Goal: Task Accomplishment & Management: Manage account settings

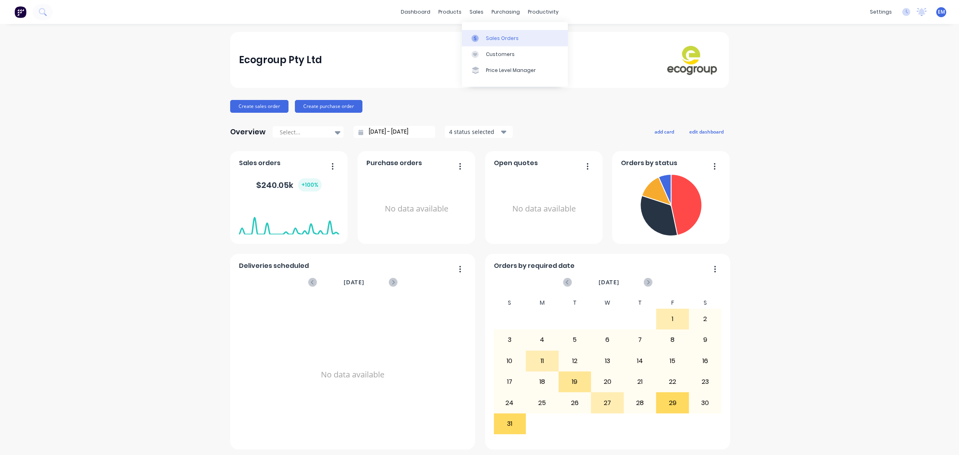
click at [484, 36] on link "Sales Orders" at bounding box center [515, 38] width 106 height 16
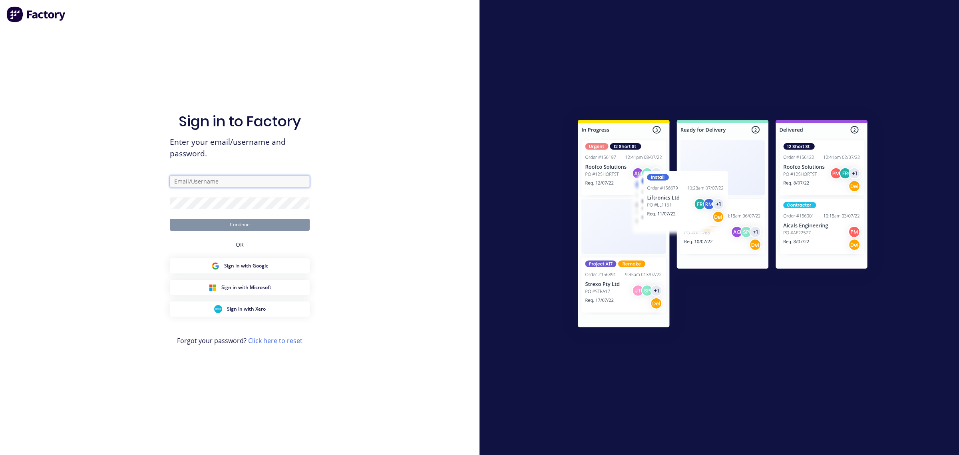
click at [202, 183] on input "text" at bounding box center [240, 181] width 140 height 12
type input "[EMAIL_ADDRESS][PERSON_NAME][DOMAIN_NAME]"
click at [248, 225] on button "Continue" at bounding box center [240, 225] width 140 height 12
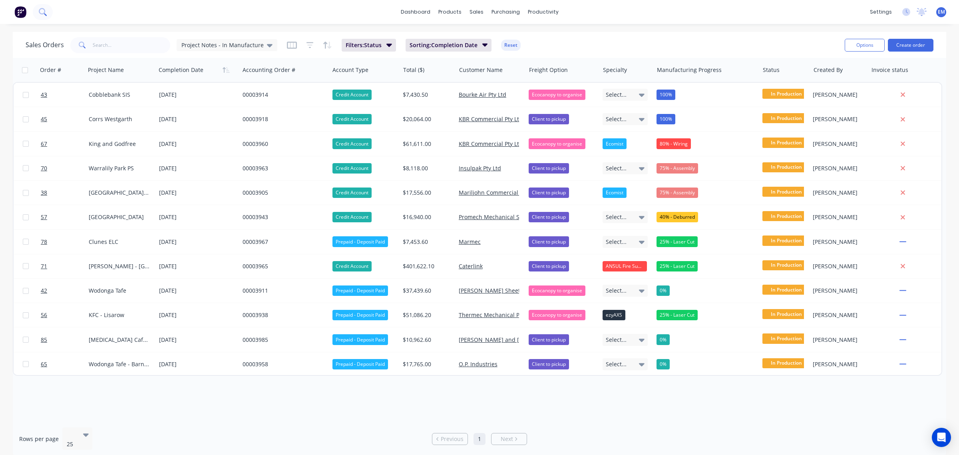
click at [47, 16] on button at bounding box center [43, 12] width 20 height 16
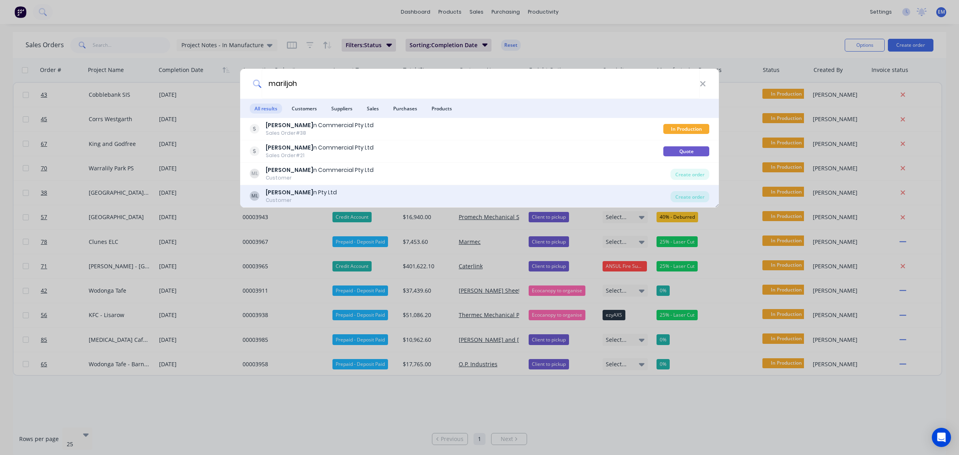
type input "mariljoh"
click at [399, 196] on div "ML Mariljoh n Pty Ltd Customer" at bounding box center [460, 196] width 421 height 16
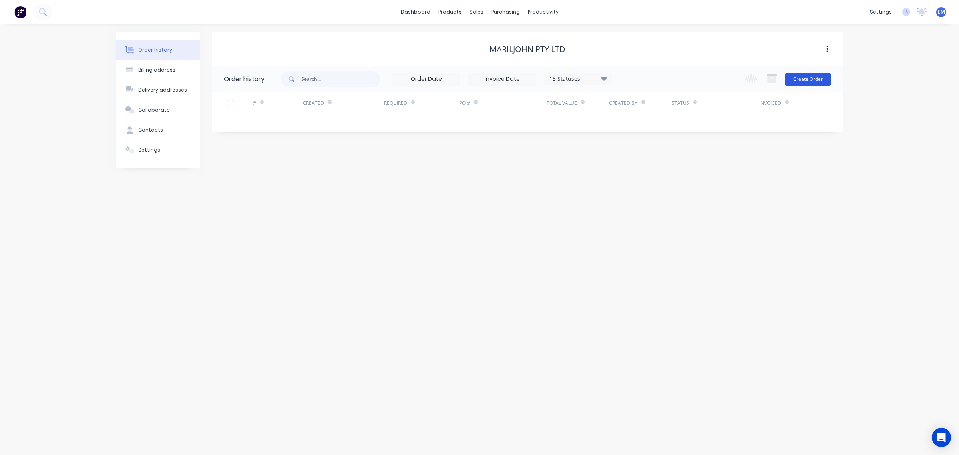
click at [809, 79] on button "Create Order" at bounding box center [808, 79] width 46 height 13
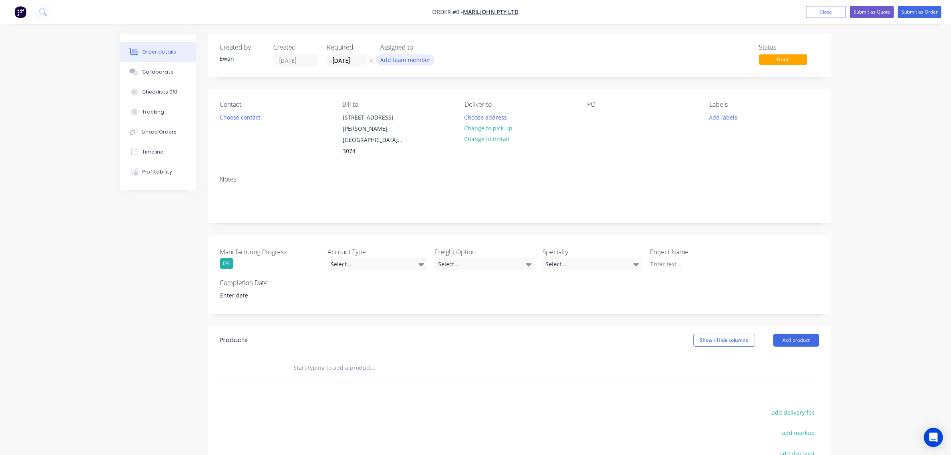
click at [418, 62] on button "Add team member" at bounding box center [405, 59] width 59 height 11
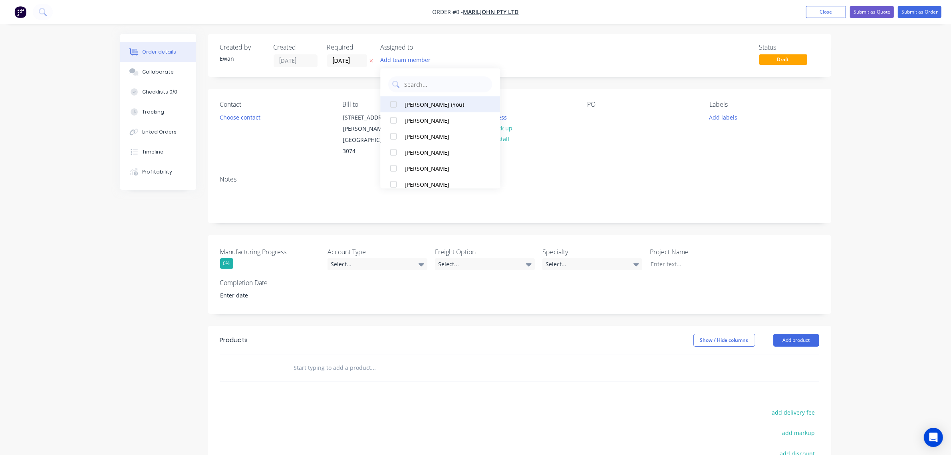
click at [416, 105] on div "[PERSON_NAME] (You)" at bounding box center [445, 104] width 80 height 8
click at [293, 103] on div "Order details Collaborate Checklists 0/0 Tracking Linked Orders Timeline Profit…" at bounding box center [475, 309] width 727 height 551
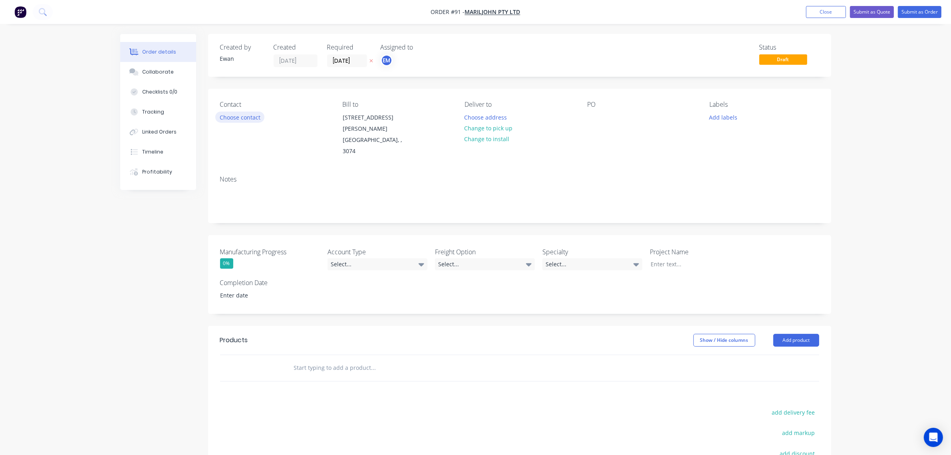
click at [250, 116] on button "Choose contact" at bounding box center [239, 116] width 49 height 11
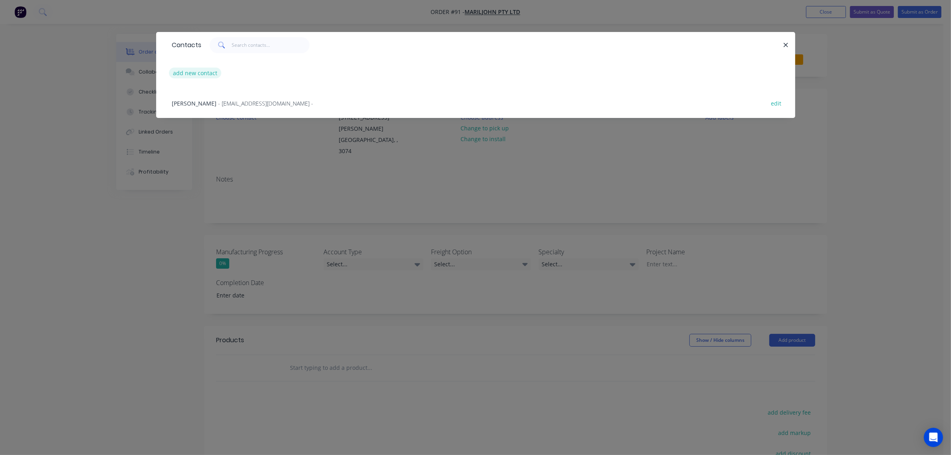
click at [193, 76] on button "add new contact" at bounding box center [195, 73] width 53 height 11
select select "AU"
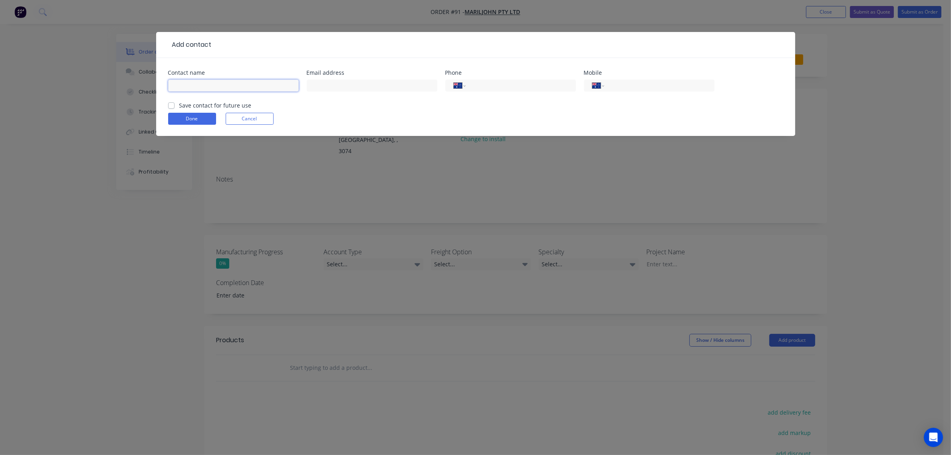
click at [220, 85] on input "text" at bounding box center [233, 85] width 131 height 12
type input "[PERSON_NAME]"
click at [320, 87] on input "text" at bounding box center [372, 85] width 131 height 12
click at [349, 88] on input "text" at bounding box center [372, 85] width 131 height 12
paste input "[PERSON_NAME][EMAIL_ADDRESS][DOMAIN_NAME]"
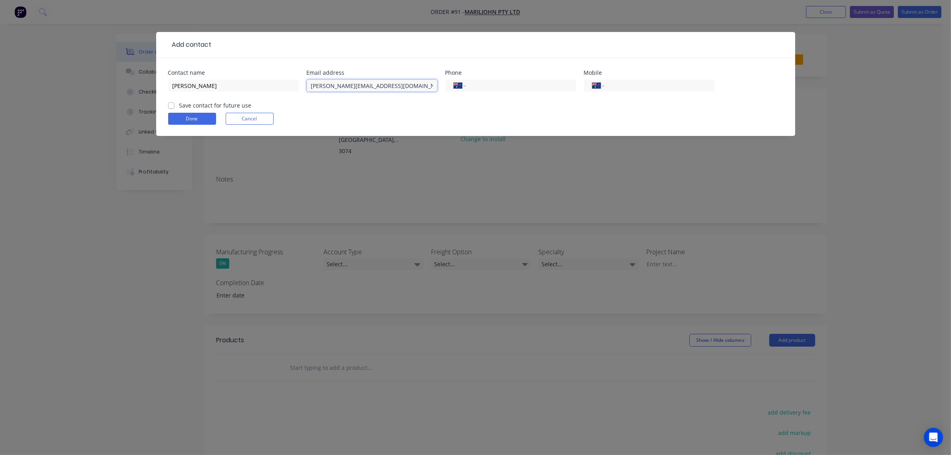
type input "[PERSON_NAME][EMAIL_ADDRESS][DOMAIN_NAME]"
click at [179, 104] on label "Save contact for future use" at bounding box center [215, 105] width 72 height 8
click at [174, 104] on input "Save contact for future use" at bounding box center [171, 105] width 6 height 8
checkbox input "true"
click at [185, 116] on button "Done" at bounding box center [192, 119] width 48 height 12
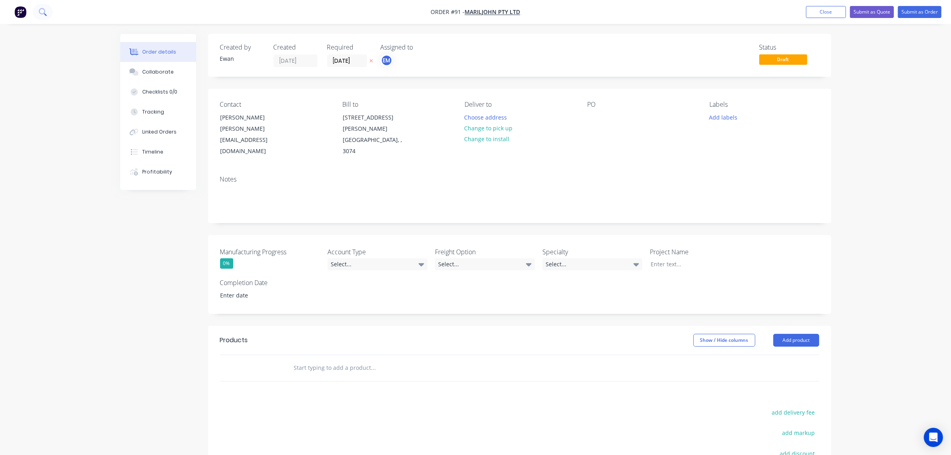
click at [39, 9] on icon at bounding box center [43, 12] width 8 height 8
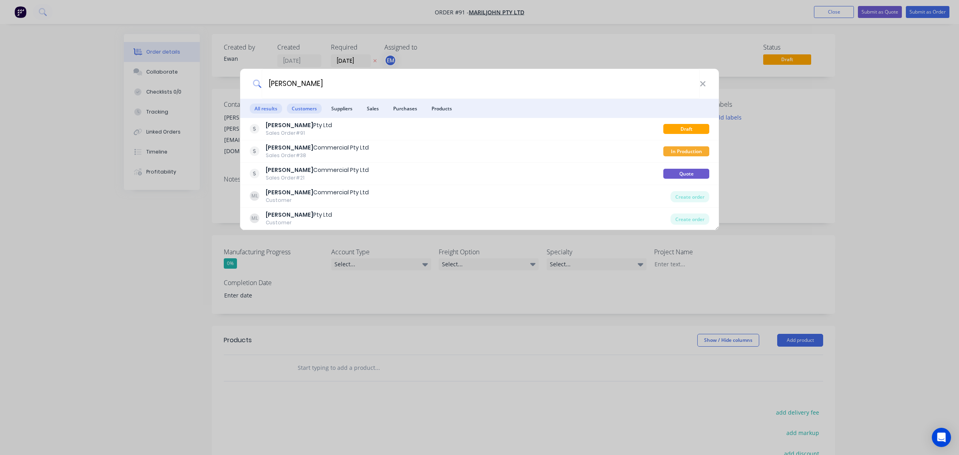
type input "[PERSON_NAME]"
click at [314, 110] on span "Customers" at bounding box center [304, 108] width 35 height 10
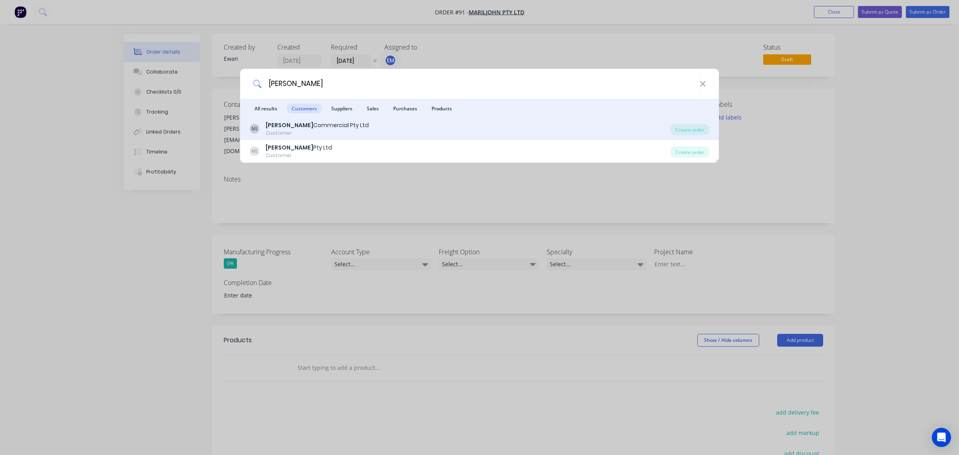
click at [334, 132] on div "Customer" at bounding box center [317, 132] width 103 height 7
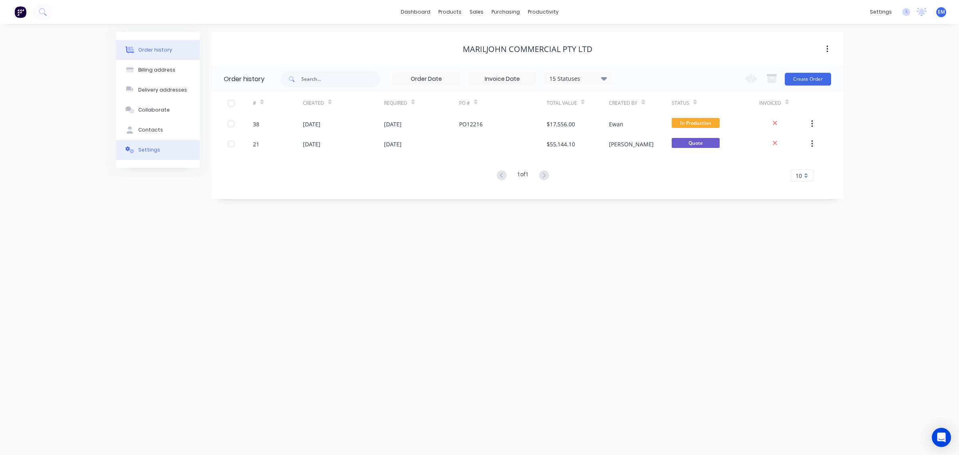
click at [154, 157] on button "Settings" at bounding box center [158, 150] width 84 height 20
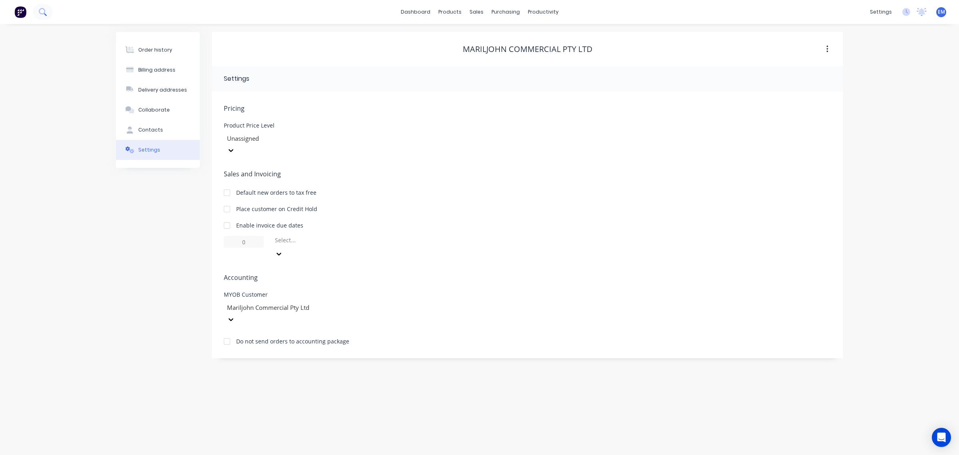
click at [43, 12] on icon at bounding box center [43, 12] width 8 height 8
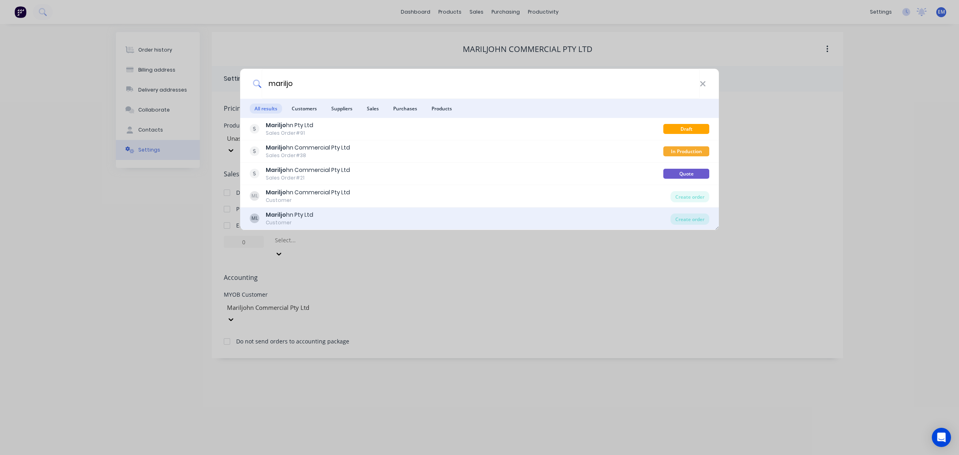
type input "mariljo"
click at [318, 217] on div "ML Mariljo hn Pty Ltd Customer" at bounding box center [460, 219] width 421 height 16
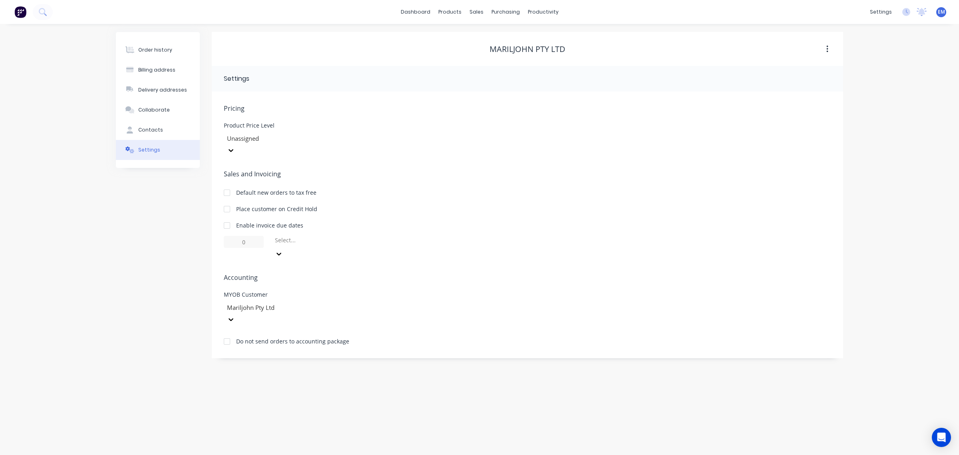
click at [828, 52] on icon "button" at bounding box center [827, 49] width 2 height 9
click at [869, 68] on div "Order history Billing address Delivery addresses Collaborate Contacts Settings …" at bounding box center [479, 239] width 959 height 431
click at [149, 52] on div "Order history" at bounding box center [155, 49] width 34 height 7
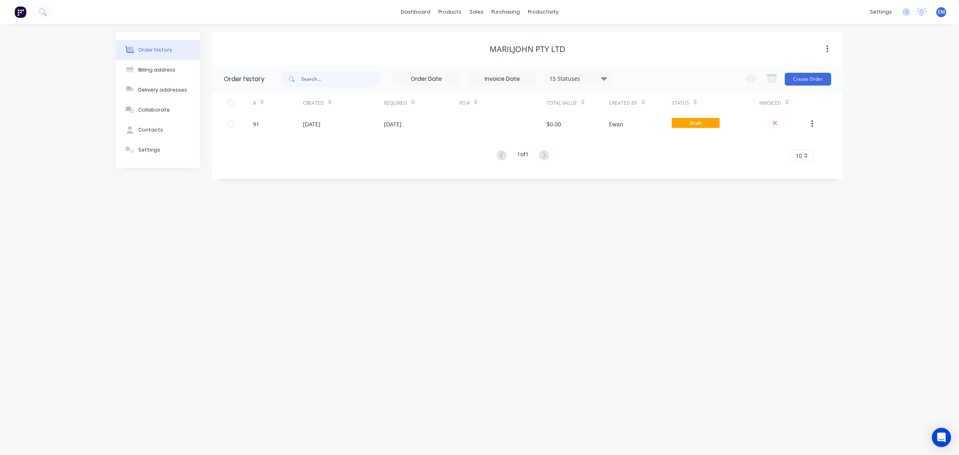
click at [827, 48] on icon "button" at bounding box center [827, 49] width 2 height 7
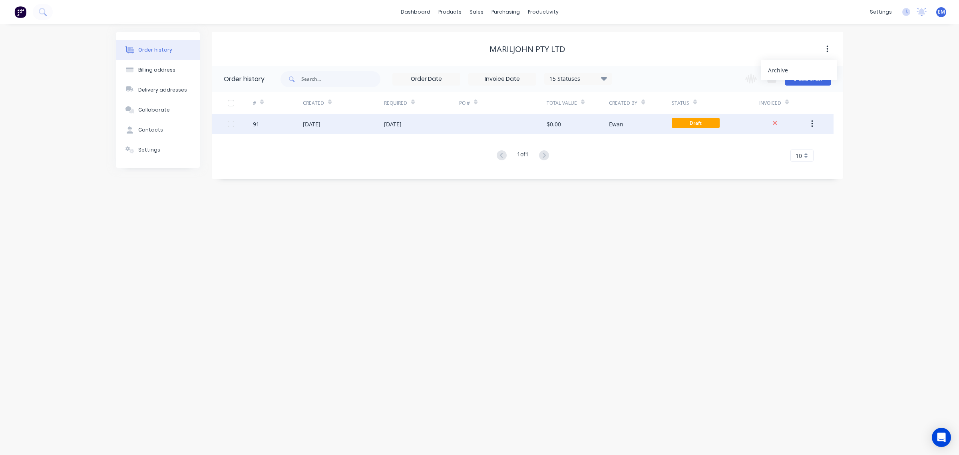
click at [811, 120] on icon "button" at bounding box center [812, 123] width 2 height 9
click at [795, 148] on div "Archive" at bounding box center [784, 145] width 62 height 12
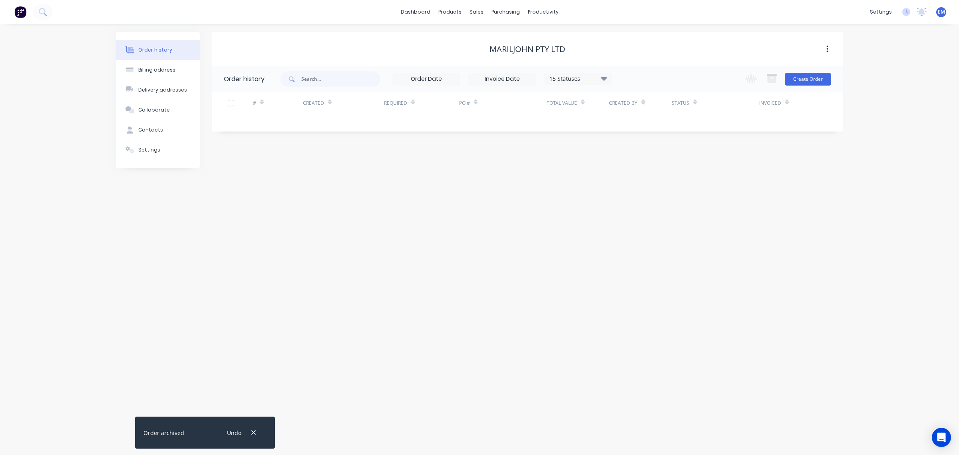
click at [824, 50] on button "button" at bounding box center [827, 49] width 19 height 14
click at [791, 69] on div "Archive" at bounding box center [799, 70] width 62 height 12
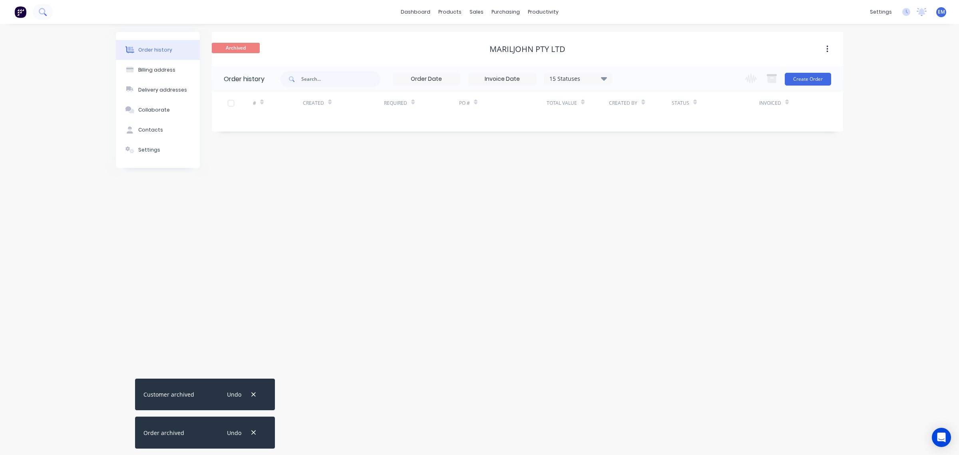
click at [46, 15] on icon at bounding box center [45, 14] width 3 height 3
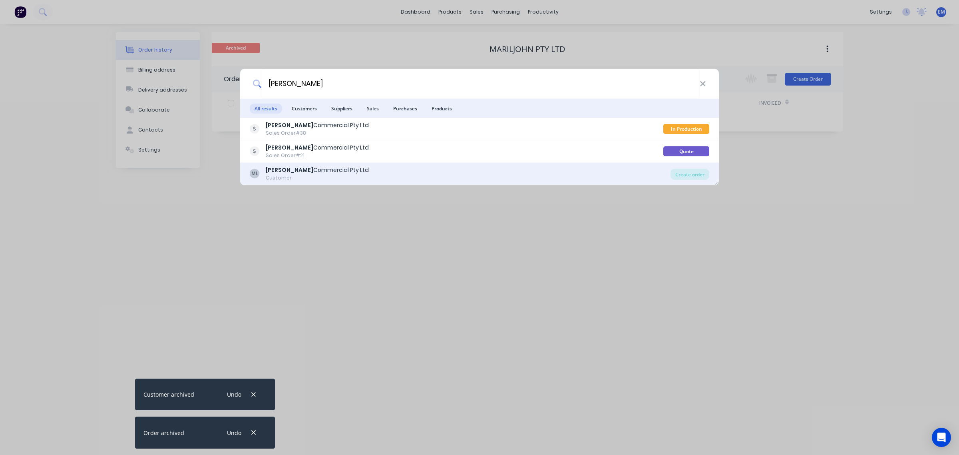
type input "[PERSON_NAME]"
click at [364, 172] on div "ML Mariljohn Commercial Pty Ltd Customer" at bounding box center [460, 174] width 421 height 16
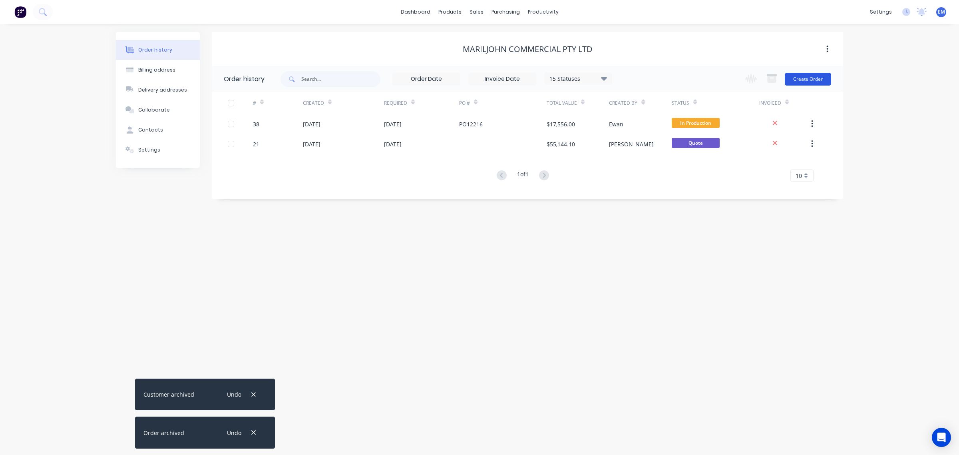
click at [816, 79] on button "Create Order" at bounding box center [808, 79] width 46 height 13
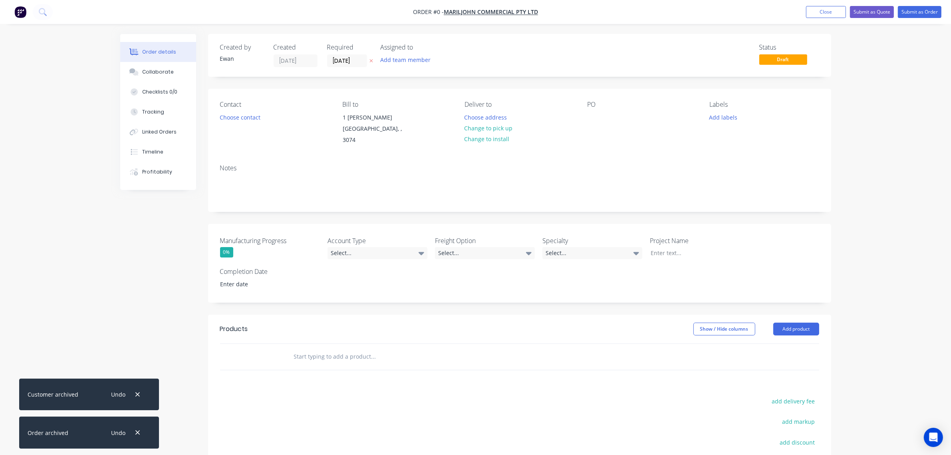
click at [371, 60] on icon at bounding box center [371, 61] width 3 height 3
click at [390, 58] on button "Add team member" at bounding box center [405, 59] width 59 height 11
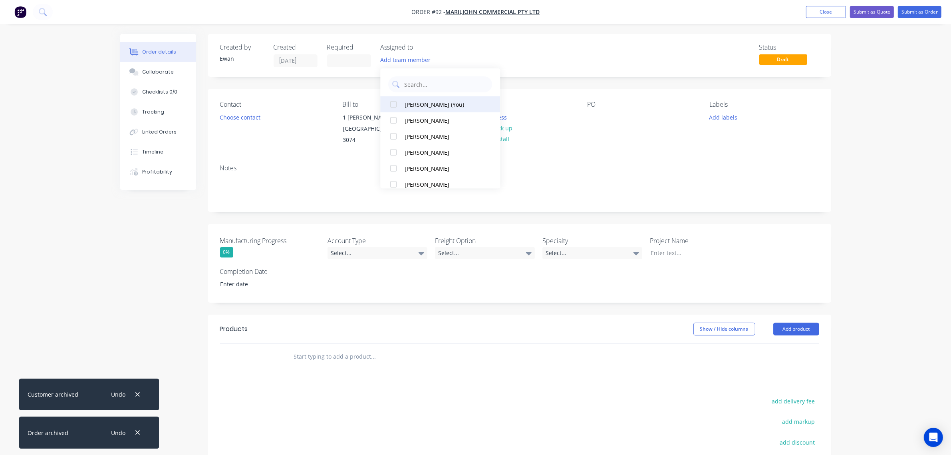
click at [412, 103] on div "[PERSON_NAME] (You)" at bounding box center [445, 104] width 80 height 8
click at [261, 116] on button "Choose contact" at bounding box center [239, 116] width 49 height 11
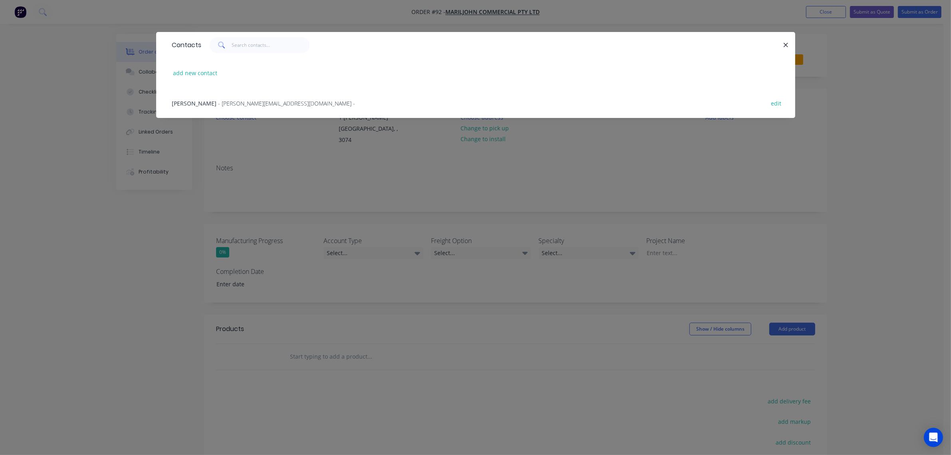
click at [210, 102] on div "[PERSON_NAME] - [PERSON_NAME][EMAIL_ADDRESS][DOMAIN_NAME] -" at bounding box center [263, 103] width 183 height 8
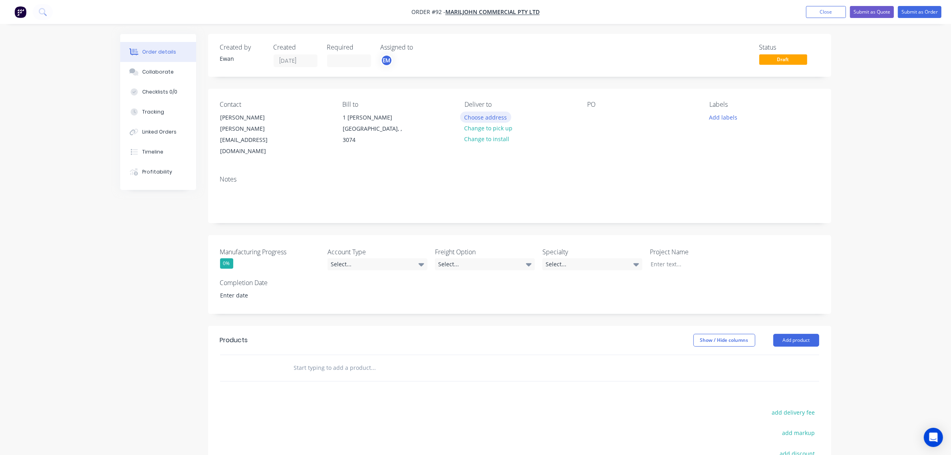
click at [490, 114] on button "Choose address" at bounding box center [485, 116] width 51 height 11
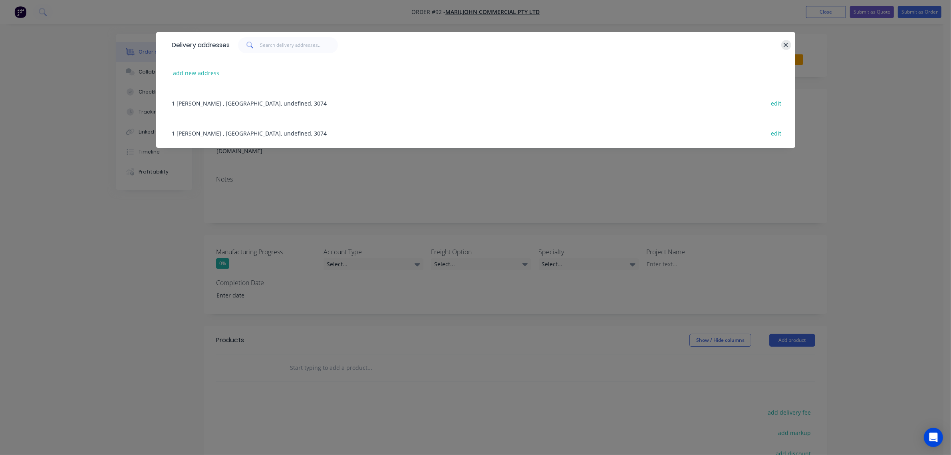
click at [785, 43] on icon "button" at bounding box center [785, 45] width 5 height 7
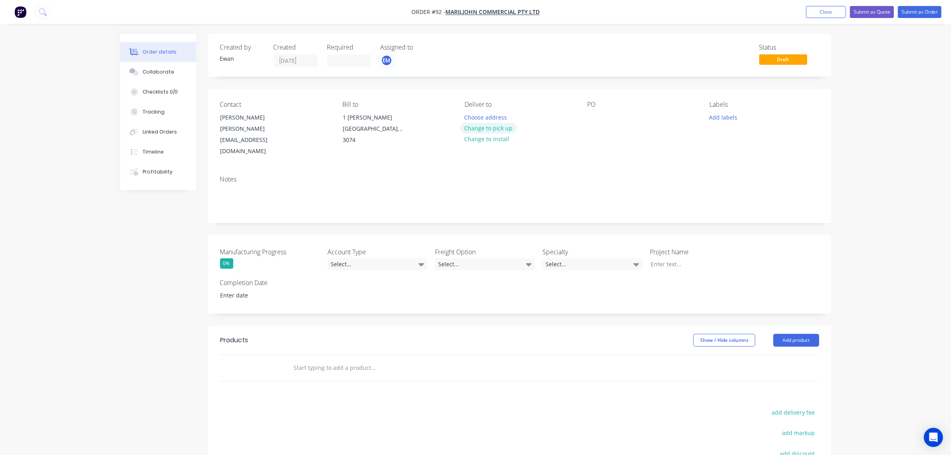
click at [506, 127] on button "Change to pick up" at bounding box center [488, 128] width 57 height 11
click at [470, 115] on div at bounding box center [471, 117] width 13 height 12
click at [598, 116] on div at bounding box center [593, 117] width 13 height 12
click at [727, 118] on button "Add labels" at bounding box center [723, 116] width 37 height 11
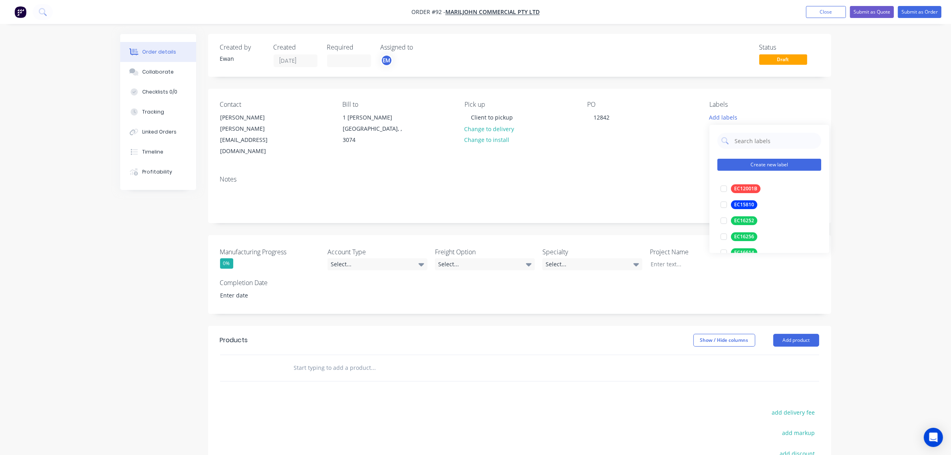
click at [758, 165] on button "Create new label" at bounding box center [769, 165] width 104 height 12
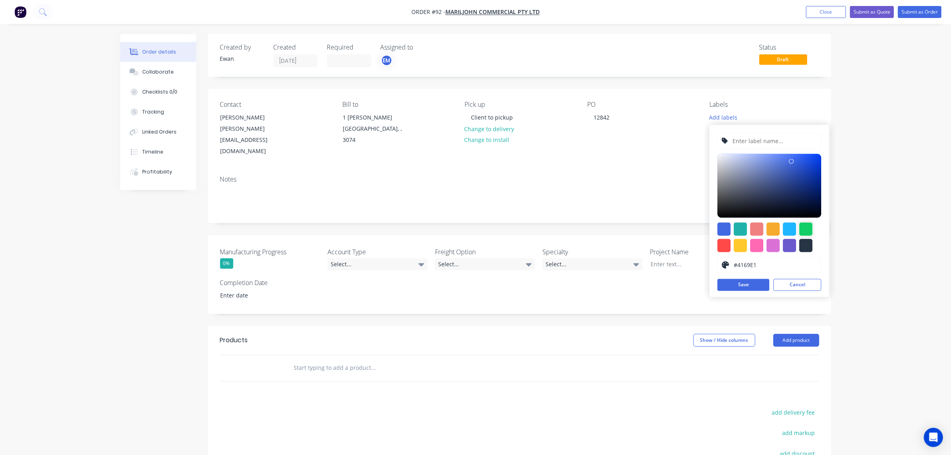
click at [806, 226] on div at bounding box center [805, 229] width 13 height 13
type input "#13CE66"
click at [770, 145] on input "text" at bounding box center [774, 140] width 85 height 15
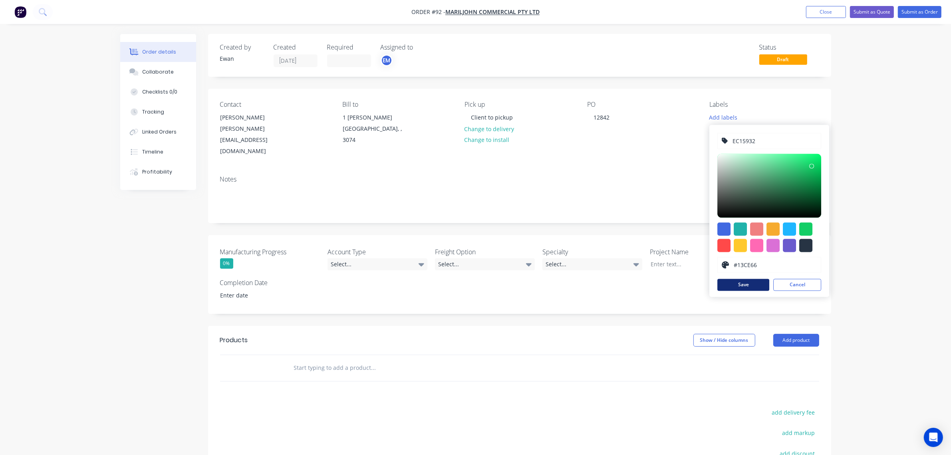
type input "EC15932"
click at [756, 282] on button "Save" at bounding box center [743, 285] width 52 height 12
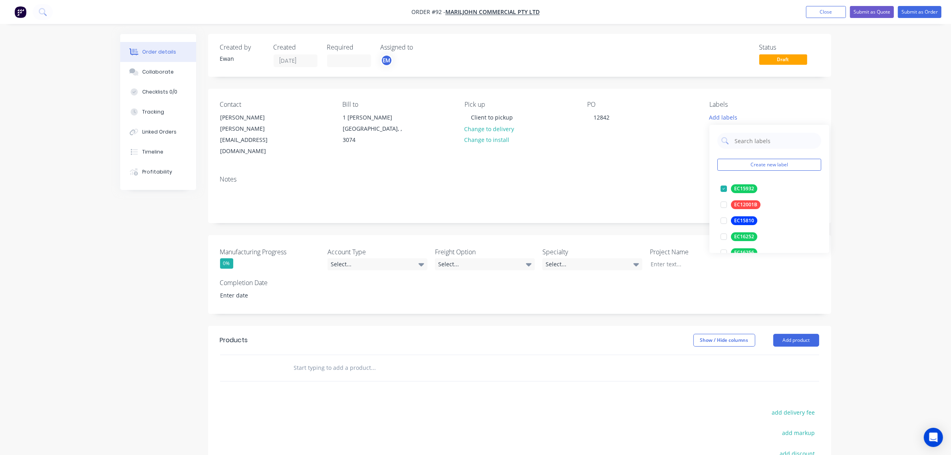
click at [879, 178] on div "Order details Collaborate Checklists 0/0 Tracking Linked Orders Timeline Profit…" at bounding box center [475, 292] width 951 height 585
click at [362, 258] on div "Select..." at bounding box center [378, 264] width 100 height 12
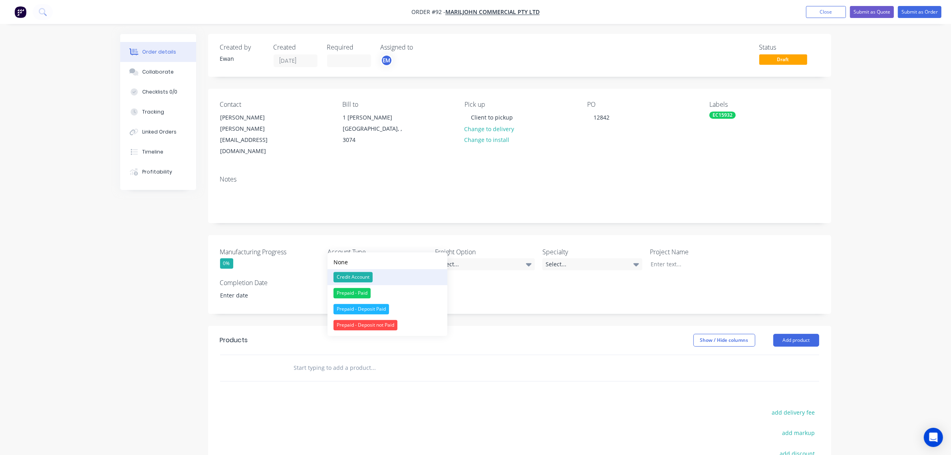
click at [374, 276] on button "Credit Account" at bounding box center [388, 277] width 120 height 16
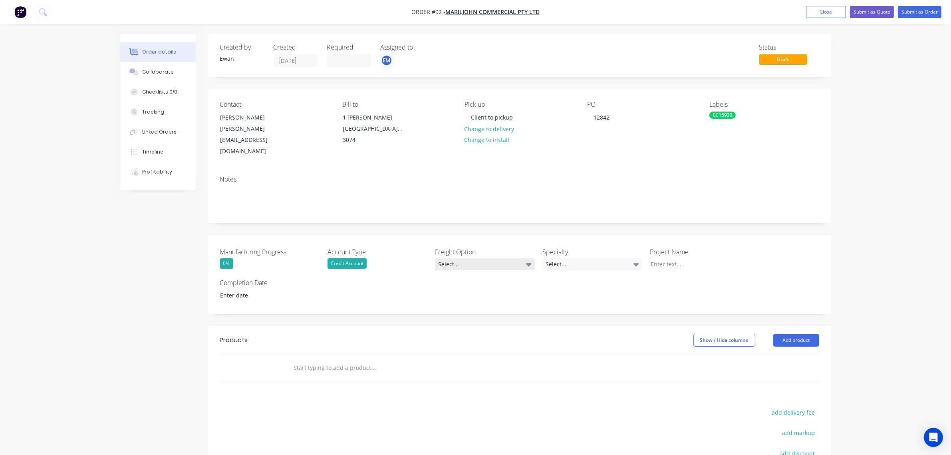
click at [465, 258] on div "Select..." at bounding box center [485, 264] width 100 height 12
click at [478, 295] on div "Client to pickup" at bounding box center [461, 293] width 40 height 10
click at [565, 258] on div "Select..." at bounding box center [593, 264] width 100 height 12
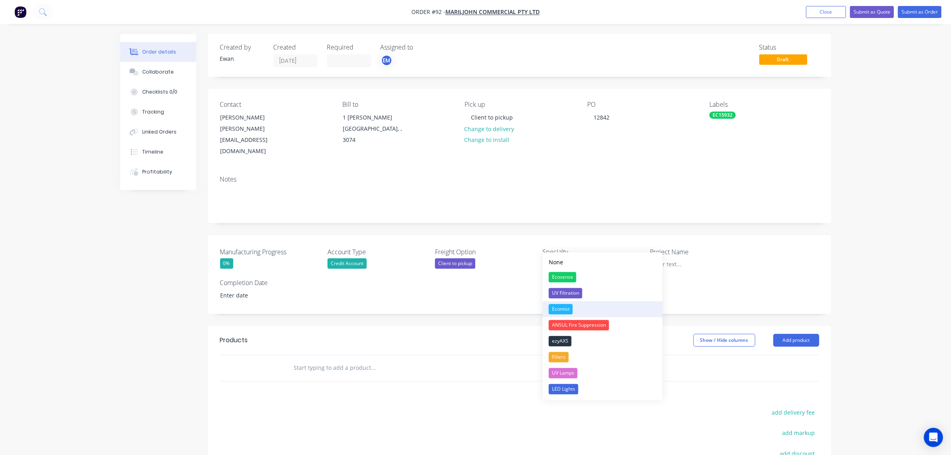
click at [580, 308] on button "Ecomist" at bounding box center [603, 309] width 120 height 16
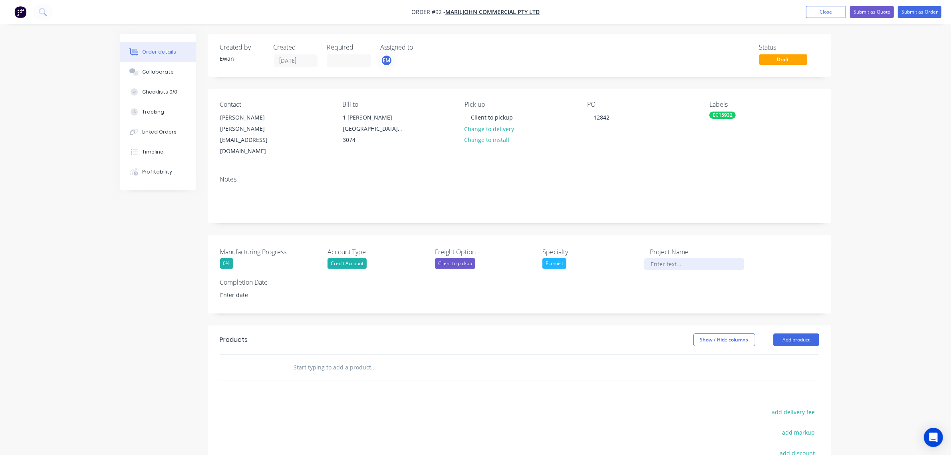
click at [658, 258] on div at bounding box center [694, 264] width 100 height 12
click at [677, 258] on div at bounding box center [694, 264] width 100 height 12
click at [558, 277] on div "Manufacturing Progress 0% Account Type Credit Account Freight Option Client to …" at bounding box center [519, 274] width 623 height 78
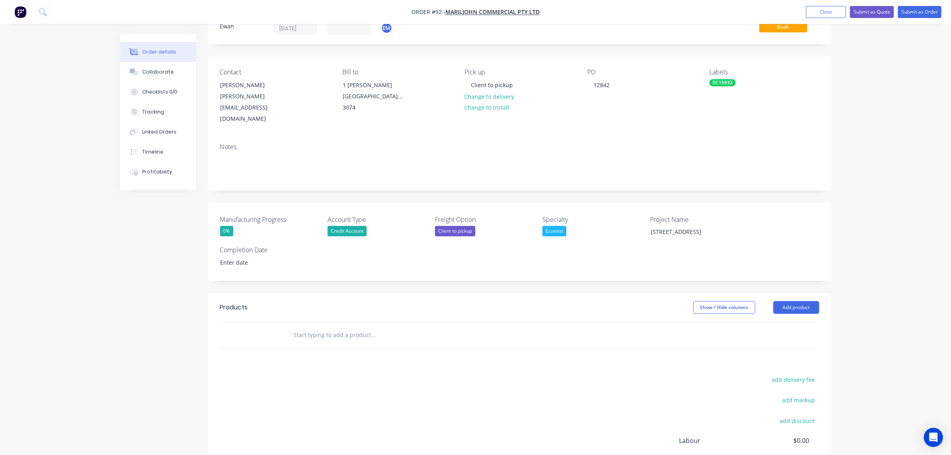
scroll to position [50, 0]
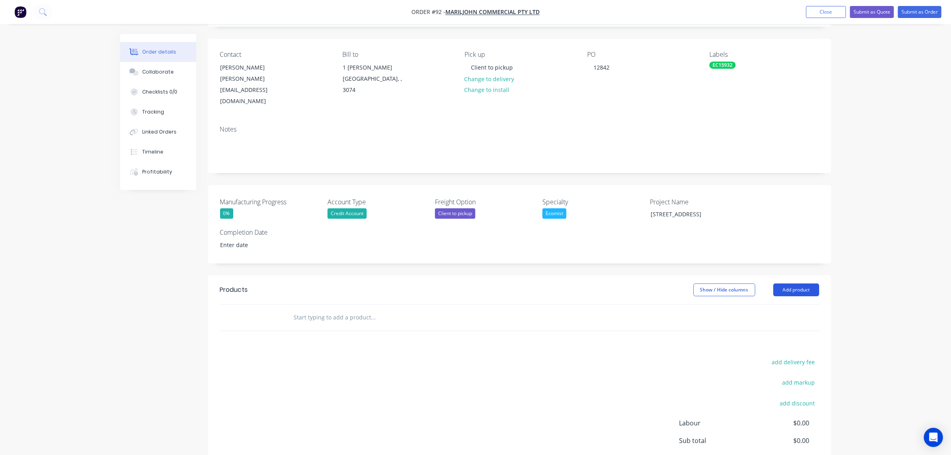
click at [804, 283] on button "Add product" at bounding box center [796, 289] width 46 height 13
drag, startPoint x: 795, startPoint y: 400, endPoint x: 722, endPoint y: 352, distance: 87.8
click at [795, 416] on div "Notes (External)" at bounding box center [782, 422] width 62 height 12
click at [325, 325] on div at bounding box center [316, 331] width 58 height 12
click at [414, 278] on header "Products Show / Hide columns Add product" at bounding box center [519, 289] width 623 height 29
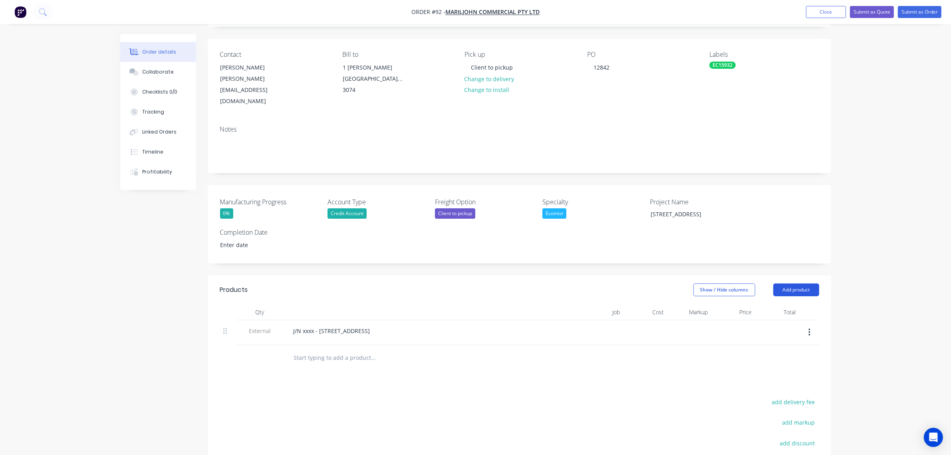
click at [787, 283] on button "Add product" at bounding box center [796, 289] width 46 height 13
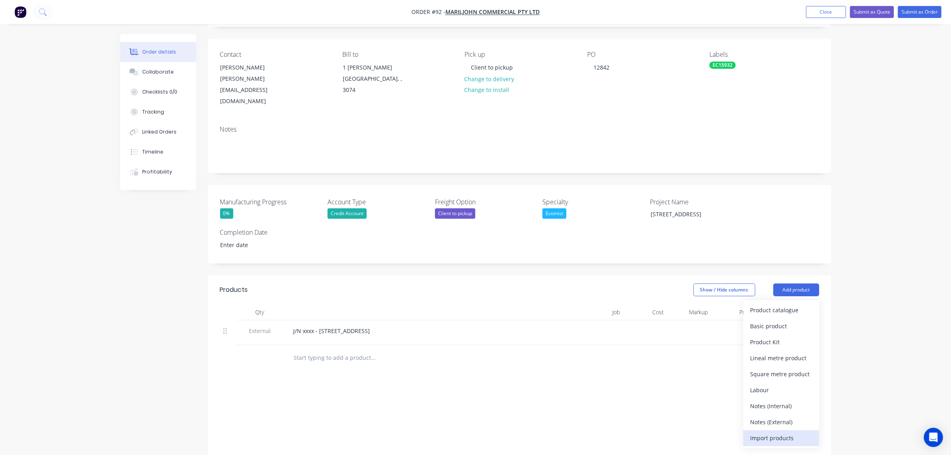
click at [779, 432] on div "Import products" at bounding box center [782, 438] width 62 height 12
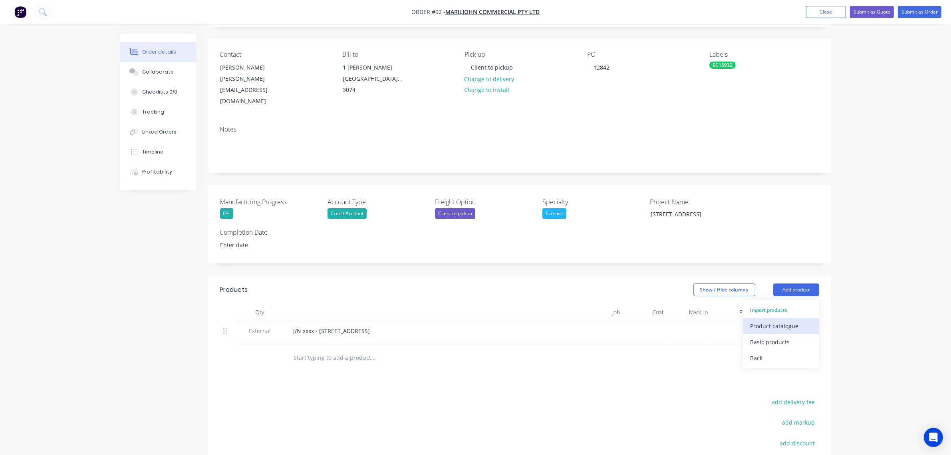
click at [782, 320] on div "Product catalogue" at bounding box center [782, 326] width 62 height 12
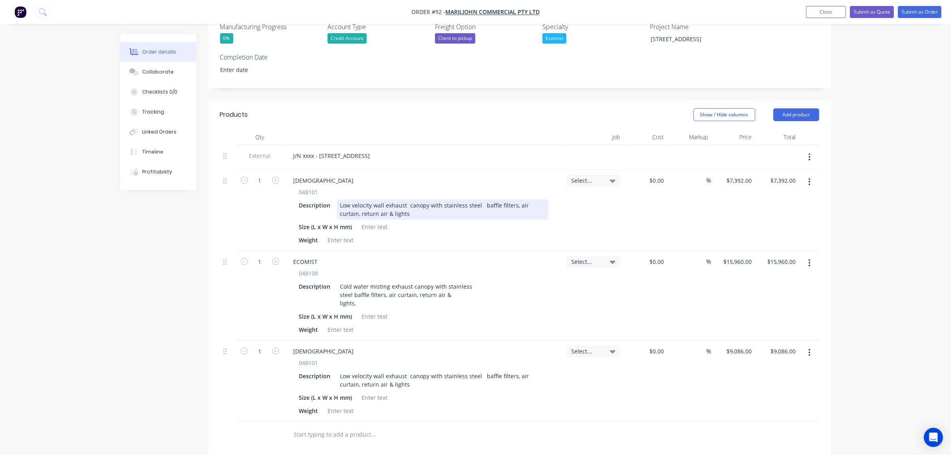
scroll to position [250, 0]
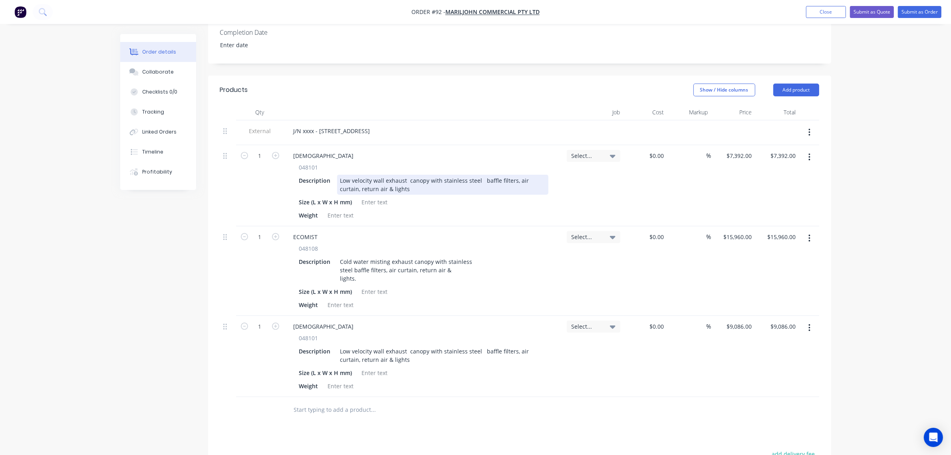
click at [388, 175] on div "Low velocity wall exhaust canopy with stainless steel baffle filters, air curta…" at bounding box center [442, 185] width 211 height 20
click at [382, 196] on div at bounding box center [375, 202] width 32 height 12
click at [380, 196] on div at bounding box center [375, 202] width 32 height 12
paste div
click at [348, 209] on div at bounding box center [341, 215] width 32 height 12
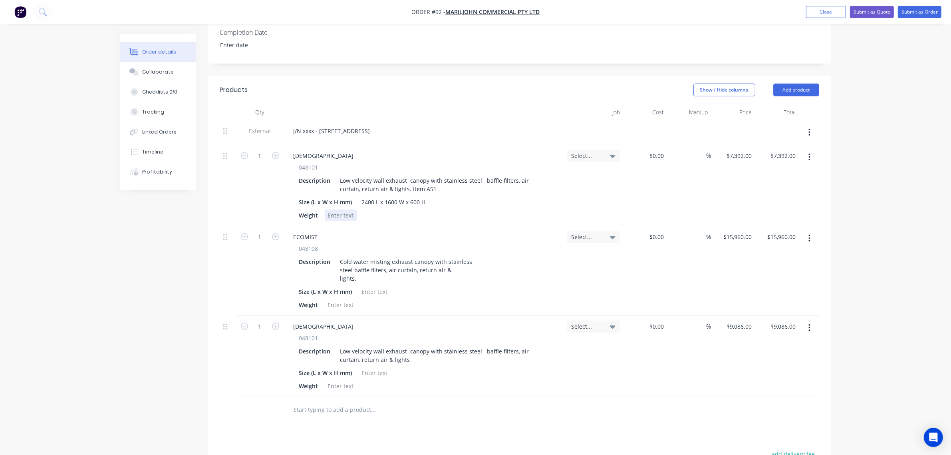
paste div
click at [376, 286] on div at bounding box center [375, 292] width 32 height 12
paste div
click at [346, 299] on div at bounding box center [341, 305] width 32 height 12
paste div
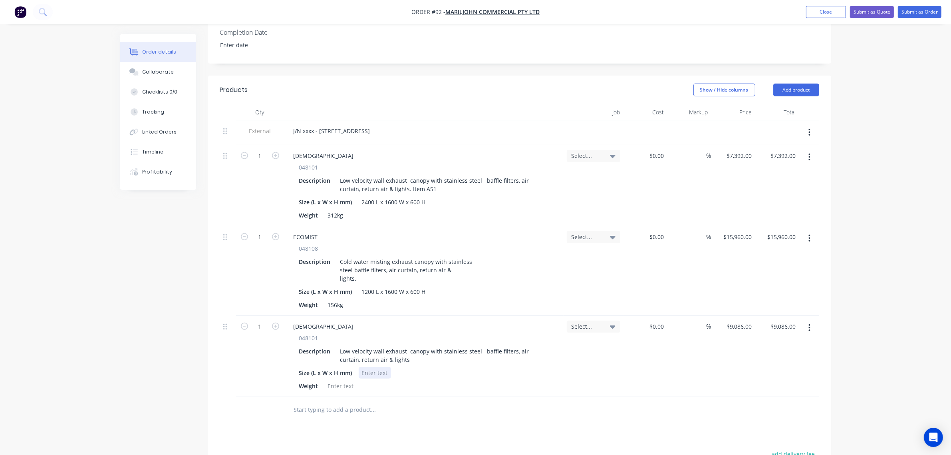
click at [373, 367] on div at bounding box center [375, 373] width 32 height 12
paste div
click at [344, 380] on div at bounding box center [341, 386] width 32 height 12
paste div
click at [366, 259] on div "Cold water misting exhaust canopy with stainless steel baffle filters, air curt…" at bounding box center [406, 270] width 139 height 28
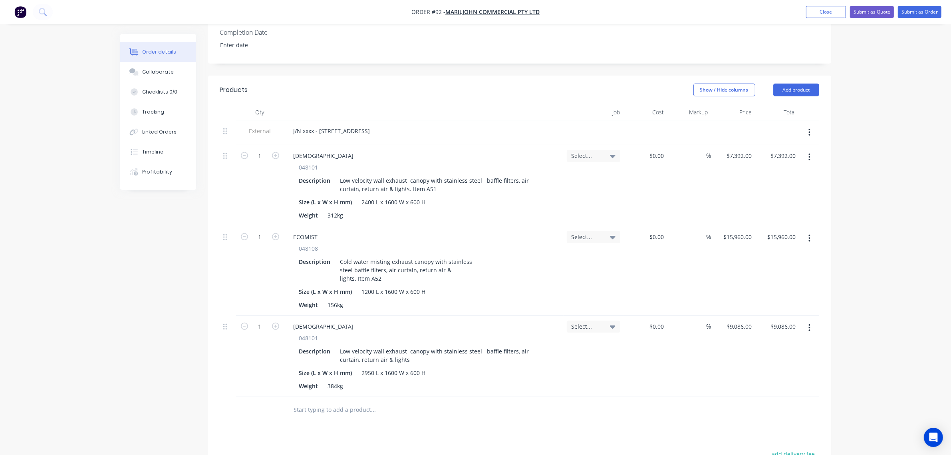
click at [134, 288] on div "Created by [PERSON_NAME] Created [DATE] Required Assigned to EM Status Draft Co…" at bounding box center [475, 205] width 711 height 842
click at [407, 345] on div "Low velocity wall exhaust canopy with stainless steel baffle filters, air curta…" at bounding box center [442, 355] width 211 height 20
click at [871, 281] on div "Order details Collaborate Checklists 0/0 Tracking Linked Orders Timeline Profit…" at bounding box center [475, 188] width 951 height 876
click at [817, 83] on button "Add product" at bounding box center [796, 89] width 46 height 13
click at [799, 216] on div "Notes (External)" at bounding box center [782, 222] width 62 height 12
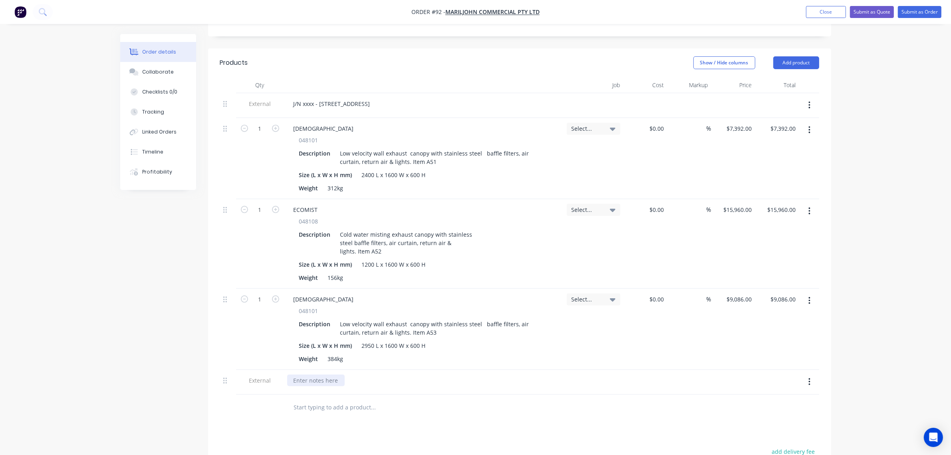
scroll to position [300, 0]
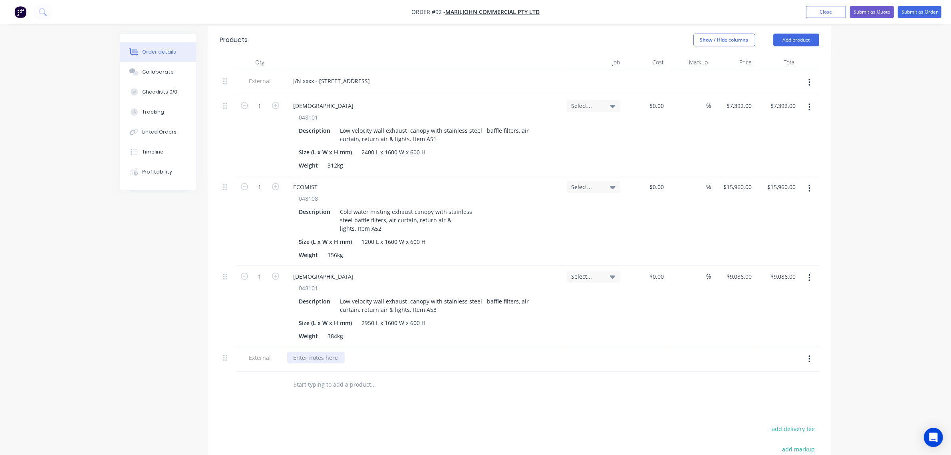
click at [324, 352] on div at bounding box center [316, 358] width 58 height 12
paste div
click at [514, 352] on div "Thank you! Any orders exceeding your approved credit limit will require prepaym…" at bounding box center [407, 358] width 241 height 12
click at [873, 272] on div "Order details Collaborate Checklists 0/0 Tracking Linked Orders Timeline Profit…" at bounding box center [475, 154] width 951 height 909
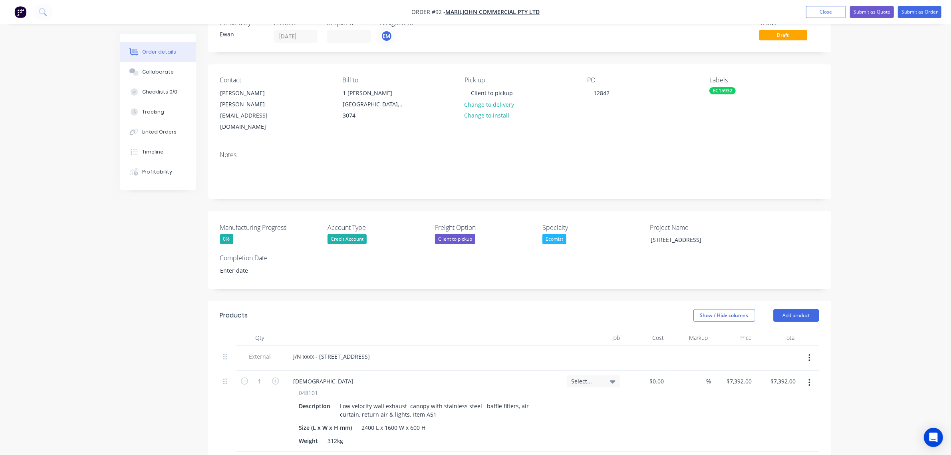
scroll to position [0, 0]
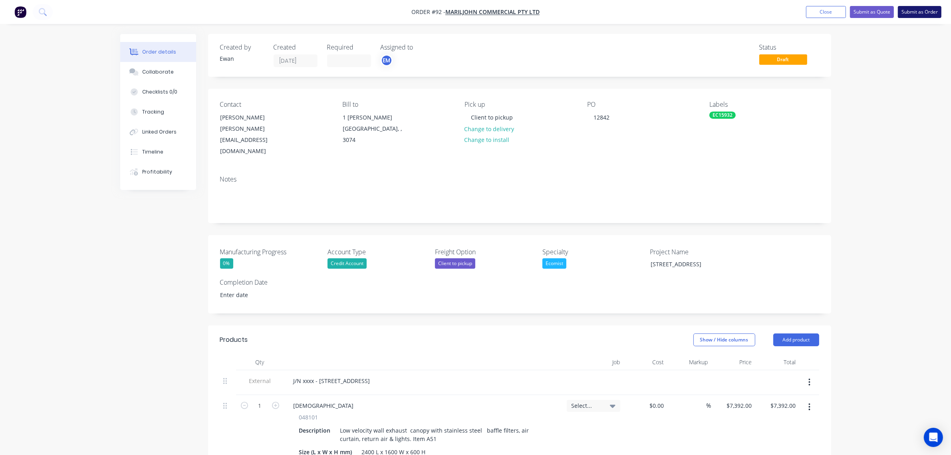
click at [915, 13] on button "Submit as Order" at bounding box center [920, 12] width 44 height 12
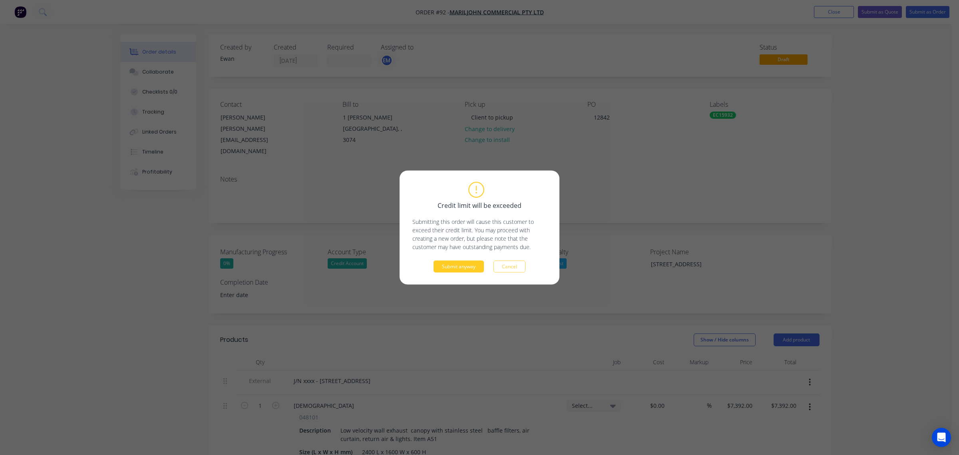
click at [475, 266] on button "Submit anyway" at bounding box center [458, 266] width 50 height 12
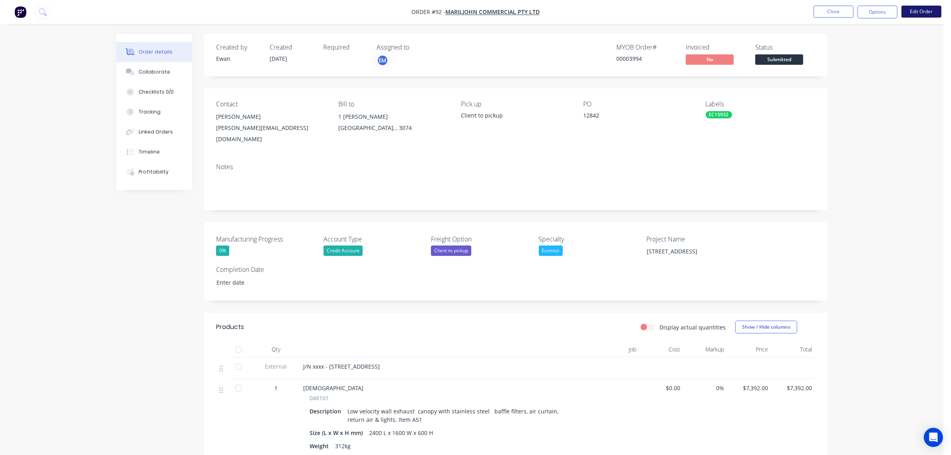
click at [917, 12] on button "Edit Order" at bounding box center [922, 12] width 40 height 12
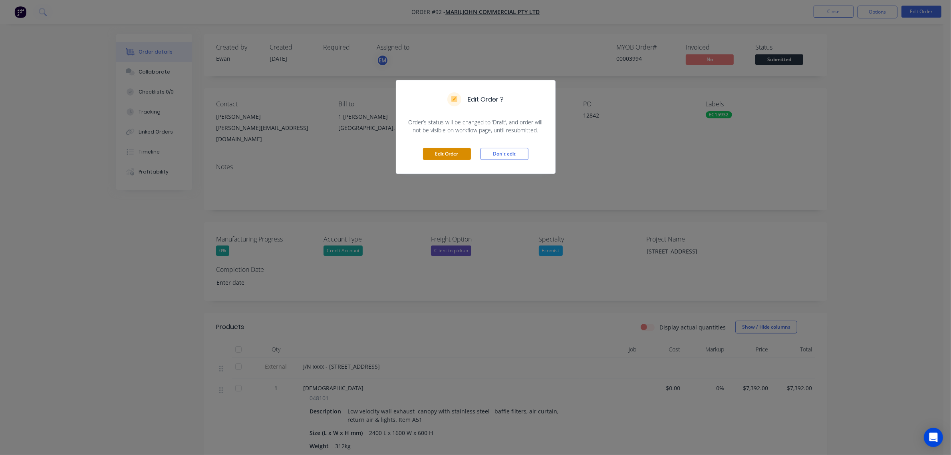
click at [433, 152] on button "Edit Order" at bounding box center [447, 154] width 48 height 12
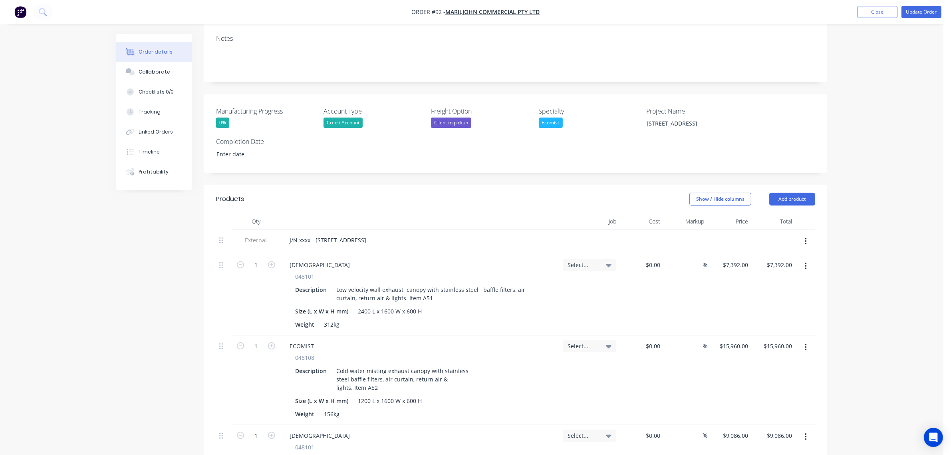
scroll to position [150, 0]
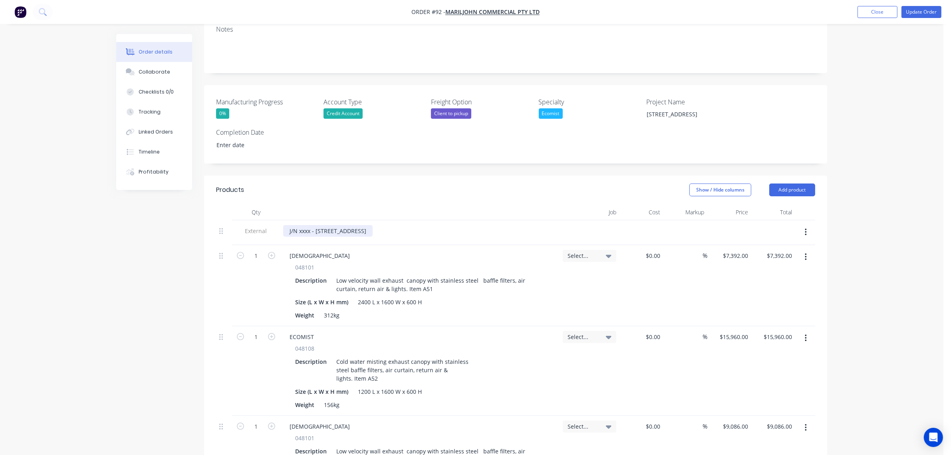
click at [306, 225] on div "J/N xxxx - [STREET_ADDRESS]" at bounding box center [327, 231] width 89 height 12
click at [602, 252] on div "Select..." at bounding box center [590, 255] width 44 height 7
click at [586, 294] on button "Create new job" at bounding box center [561, 300] width 104 height 13
click at [569, 285] on input "Job Number" at bounding box center [561, 291] width 104 height 12
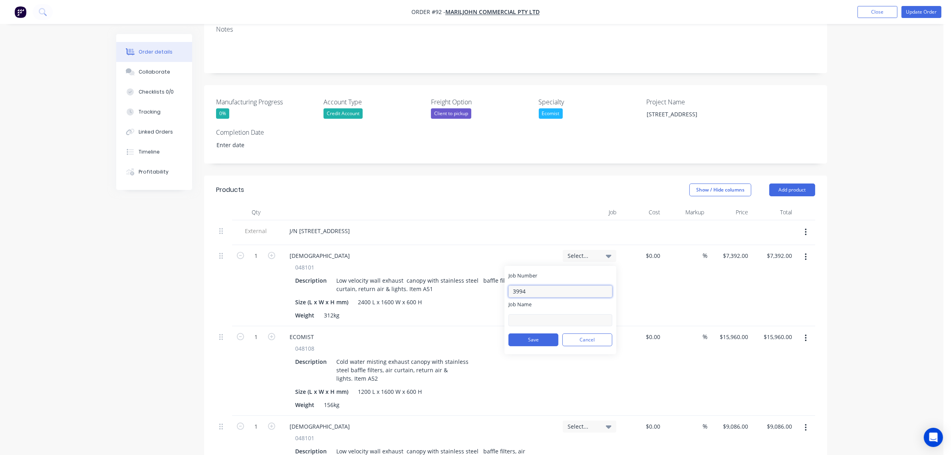
type input "3994"
click at [570, 314] on input "Job Name" at bounding box center [561, 320] width 104 height 12
type input "[STREET_ADDRESS]"
click at [552, 333] on button "Save" at bounding box center [534, 339] width 50 height 13
click at [568, 272] on input at bounding box center [567, 280] width 82 height 16
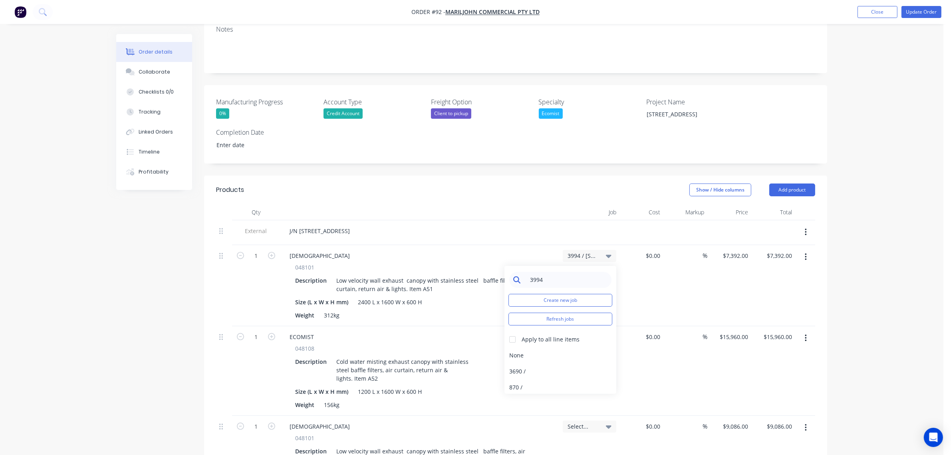
click at [549, 272] on input "3994" at bounding box center [567, 280] width 82 height 16
type input "3994"
click at [522, 335] on div "Apply to all line items" at bounding box center [551, 339] width 58 height 8
click at [514, 331] on div at bounding box center [513, 339] width 16 height 16
click at [522, 347] on div "[STREET_ADDRESS]" at bounding box center [561, 355] width 112 height 16
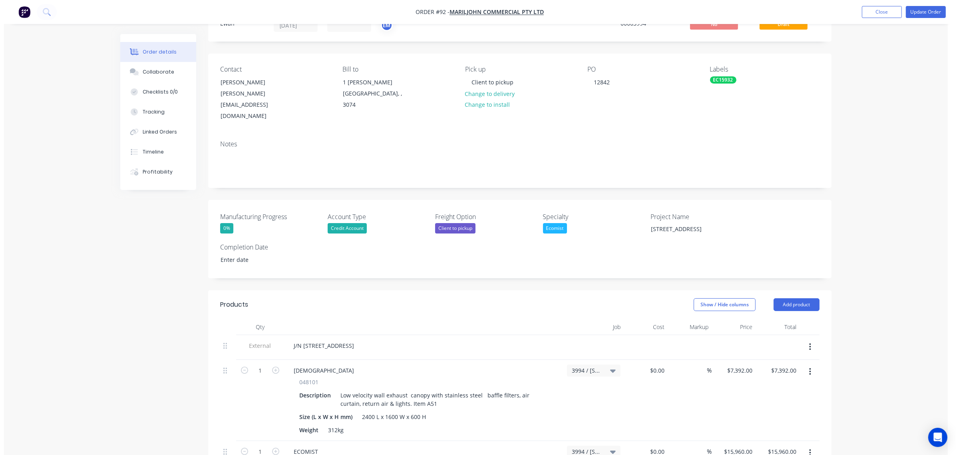
scroll to position [0, 0]
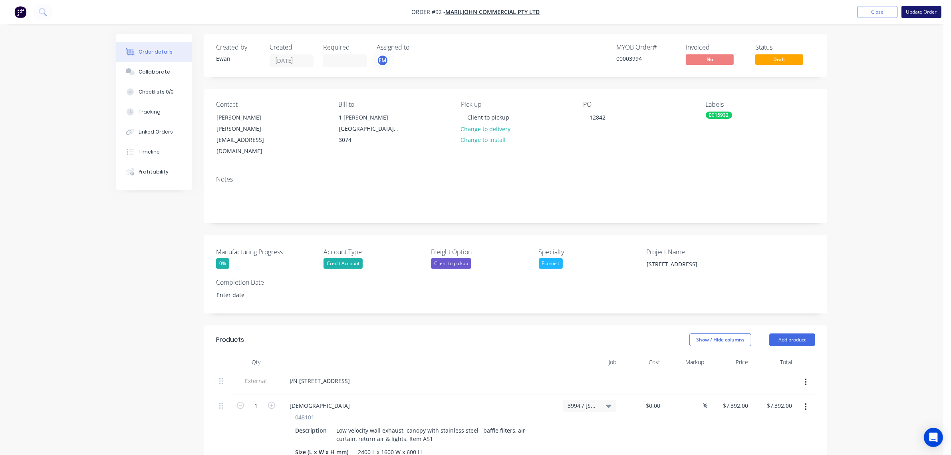
click at [914, 12] on button "Update Order" at bounding box center [922, 12] width 40 height 12
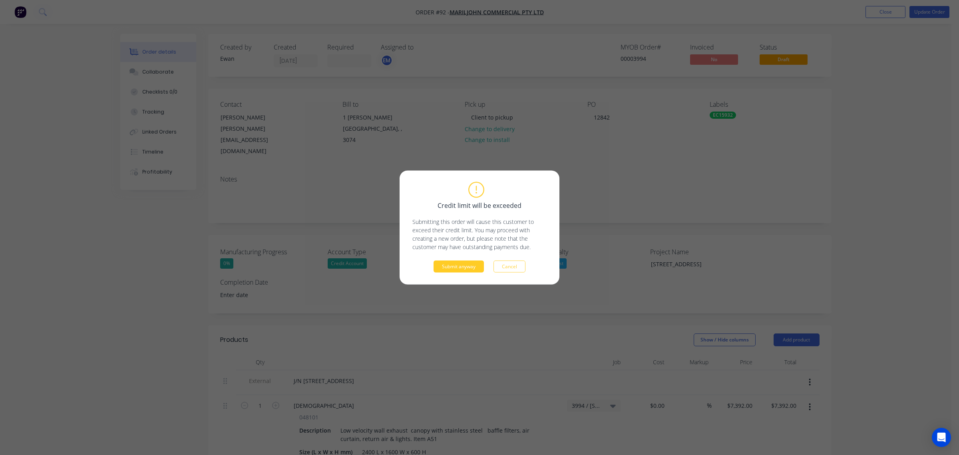
click at [451, 268] on button "Submit anyway" at bounding box center [458, 266] width 50 height 12
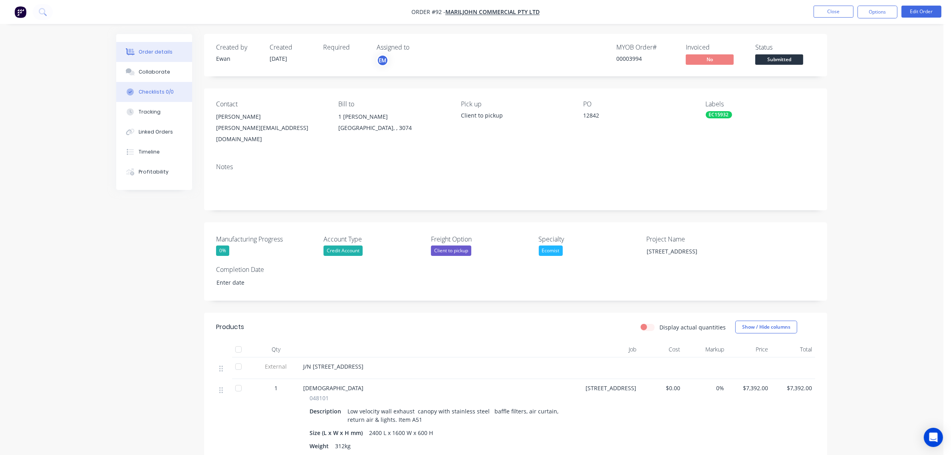
click at [172, 93] on button "Checklists 0/0" at bounding box center [154, 92] width 76 height 20
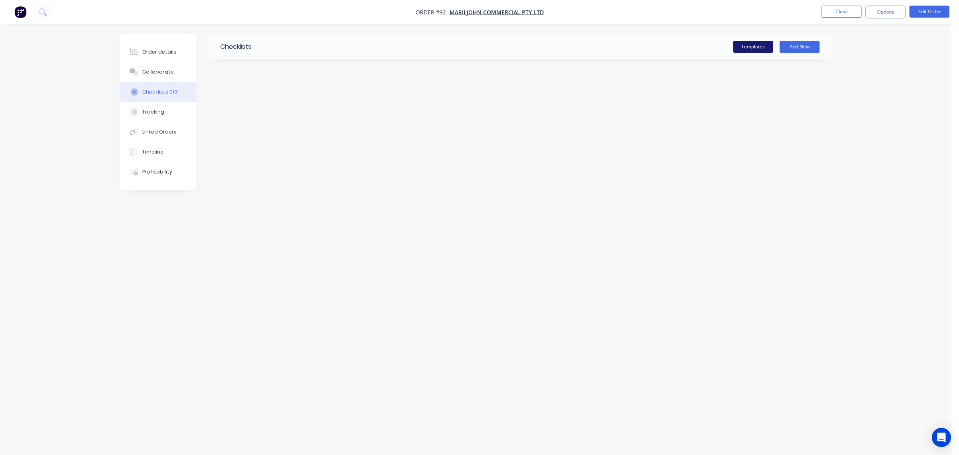
click at [746, 48] on button "Templates" at bounding box center [753, 47] width 40 height 12
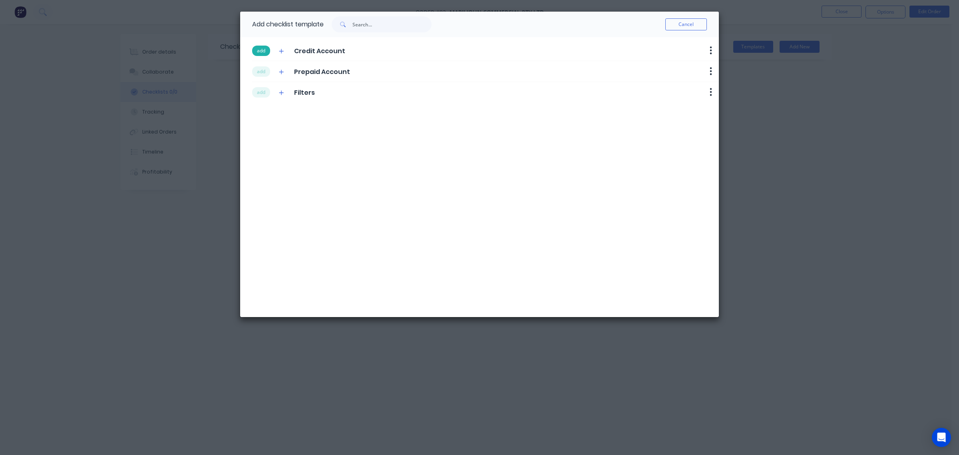
click at [260, 50] on button "add" at bounding box center [261, 51] width 18 height 10
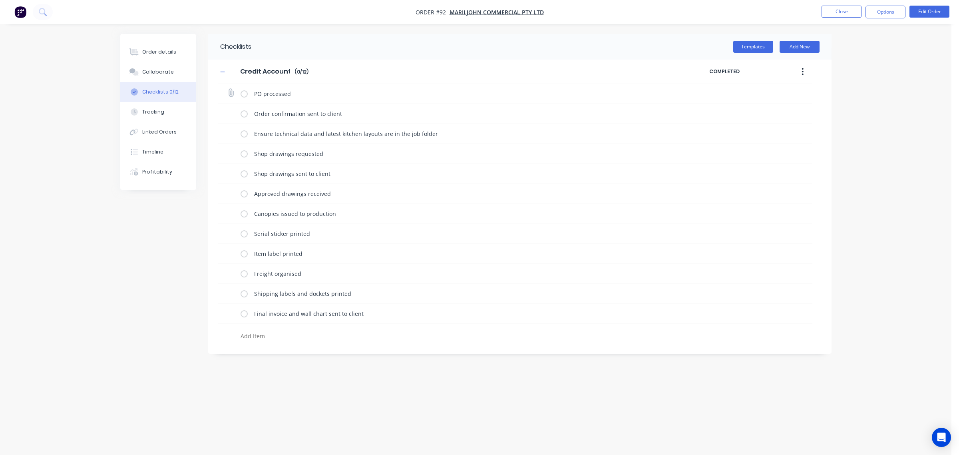
click at [243, 91] on label at bounding box center [243, 93] width 7 height 8
click at [0, 0] on input "checkbox" at bounding box center [0, 0] width 0 height 0
click at [244, 115] on label at bounding box center [243, 113] width 7 height 8
click at [0, 0] on input "checkbox" at bounding box center [0, 0] width 0 height 0
click at [170, 57] on button "Order details" at bounding box center [158, 52] width 76 height 20
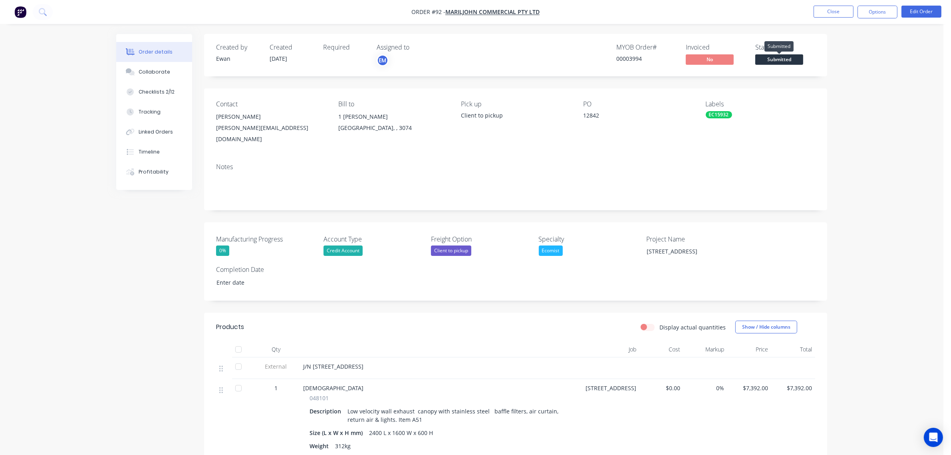
click at [787, 61] on span "Submitted" at bounding box center [779, 59] width 48 height 10
click at [875, 10] on button "Options" at bounding box center [878, 12] width 40 height 13
click at [851, 78] on div "Order Confirmation" at bounding box center [854, 81] width 74 height 12
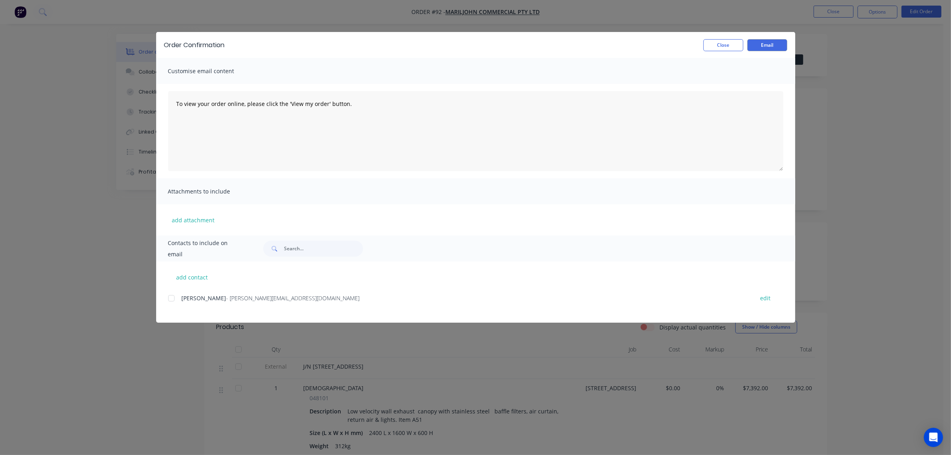
click at [172, 298] on div at bounding box center [171, 298] width 16 height 16
click at [197, 277] on button "add contact" at bounding box center [192, 277] width 48 height 12
select select "AU"
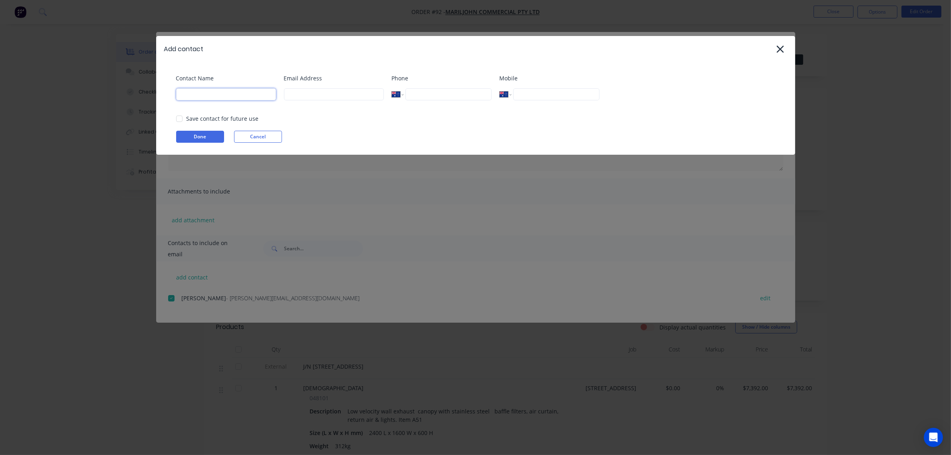
click at [233, 96] on input at bounding box center [226, 94] width 100 height 12
type input "Accounts"
drag, startPoint x: 248, startPoint y: 99, endPoint x: 151, endPoint y: 90, distance: 97.9
click at [151, 90] on div "Add contact Contact Name Accounts Email Address Phone International [GEOGRAPHIC…" at bounding box center [475, 227] width 951 height 455
click at [262, 140] on button "Cancel" at bounding box center [258, 137] width 48 height 12
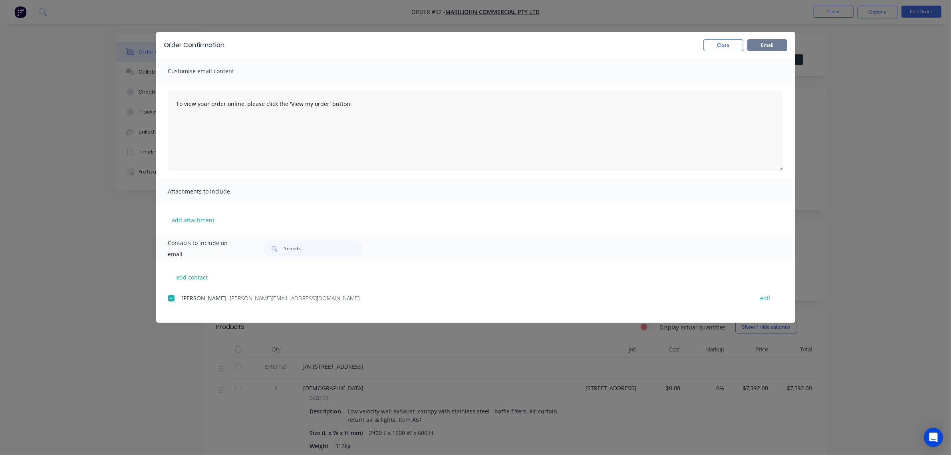
click at [766, 47] on button "Email" at bounding box center [767, 45] width 40 height 12
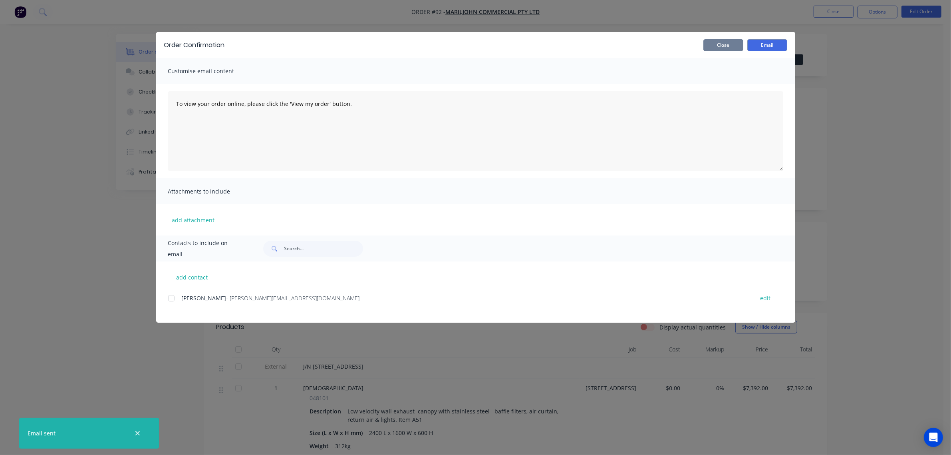
click at [724, 48] on button "Close" at bounding box center [724, 45] width 40 height 12
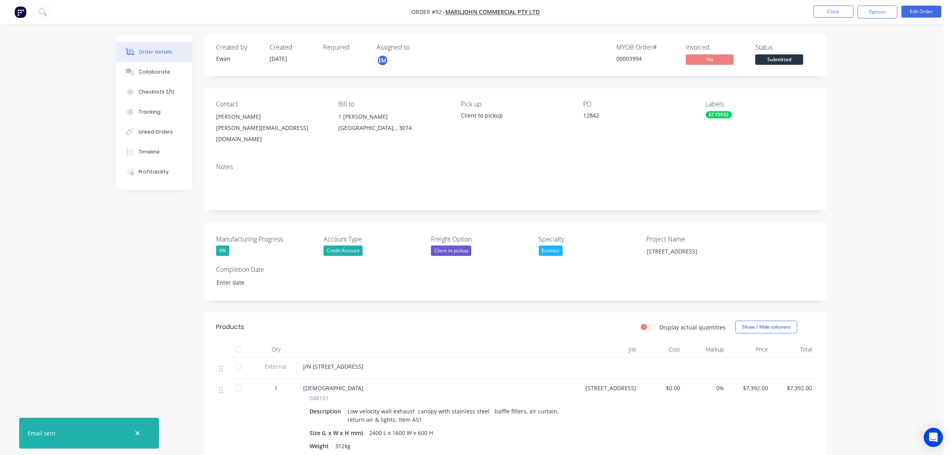
click at [766, 60] on span "Submitted" at bounding box center [779, 59] width 48 height 10
click at [844, 10] on button "Close" at bounding box center [834, 12] width 40 height 12
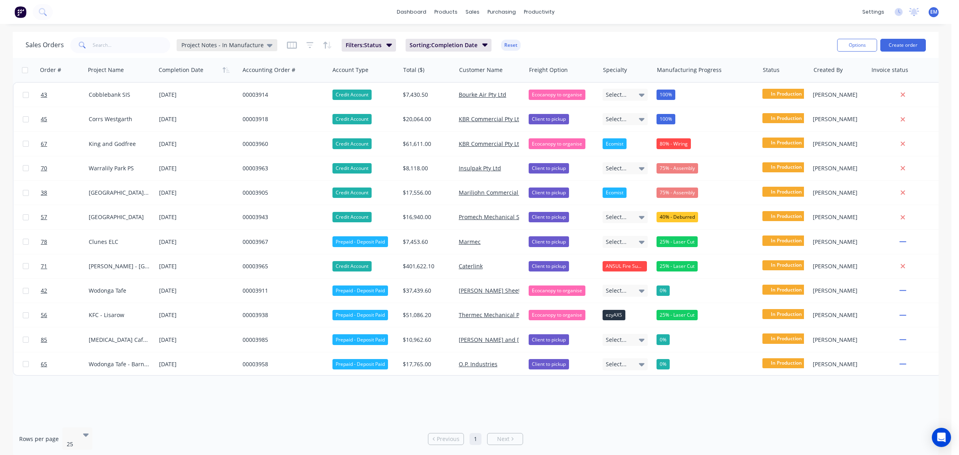
click at [248, 45] on span "Project Notes - In Manufacture" at bounding box center [222, 45] width 82 height 8
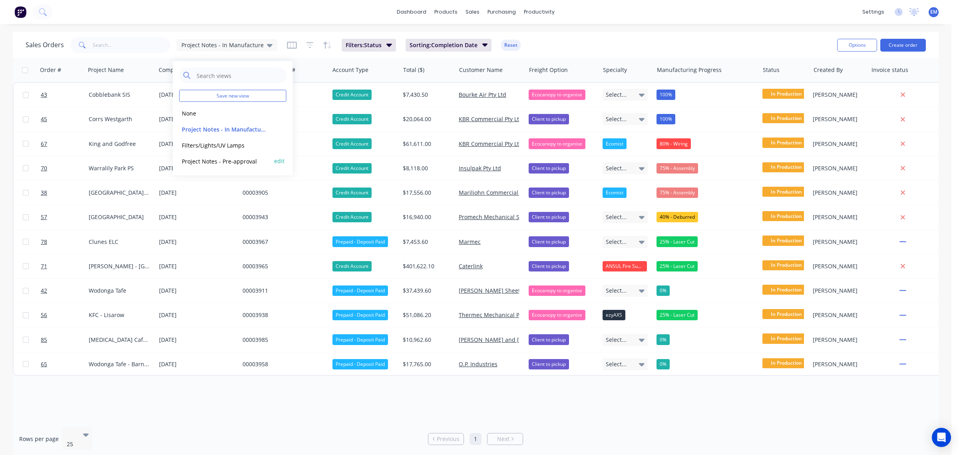
click at [233, 159] on button "Project Notes - Pre-approval" at bounding box center [224, 160] width 91 height 9
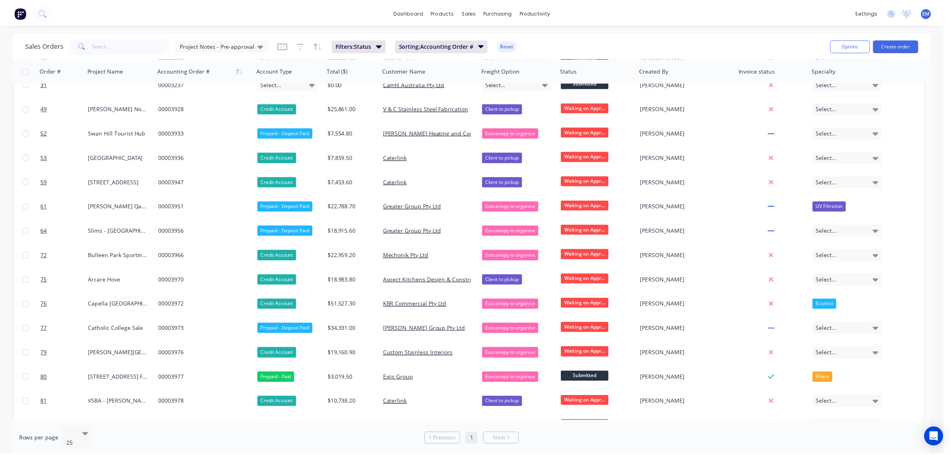
scroll to position [272, 0]
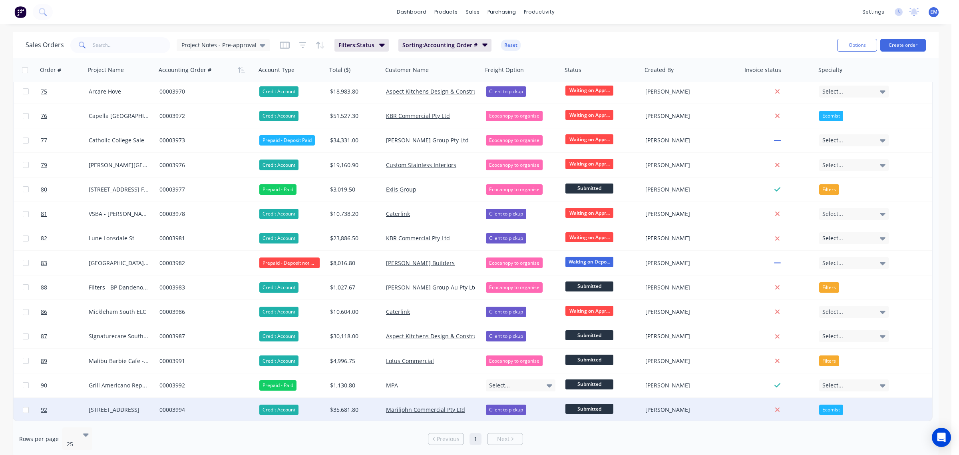
click at [605, 407] on span "Submitted" at bounding box center [589, 408] width 48 height 10
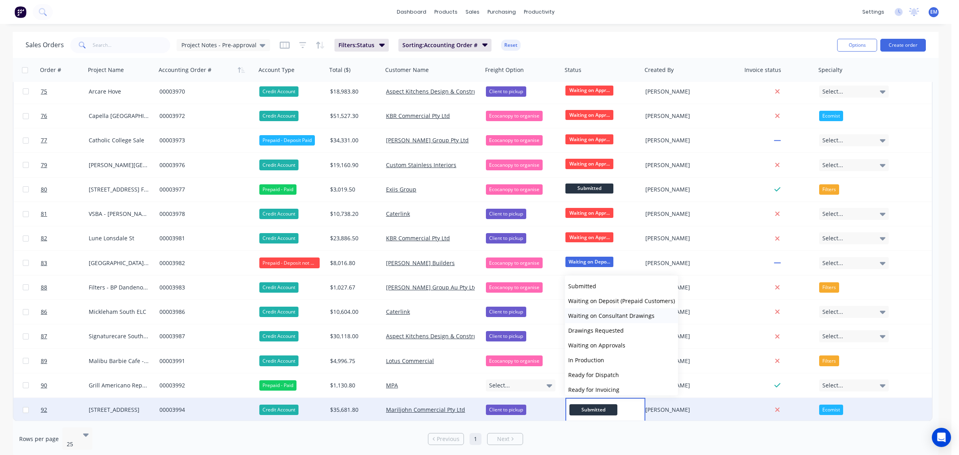
click at [618, 314] on span "Waiting on Consultant Drawings" at bounding box center [611, 316] width 86 height 8
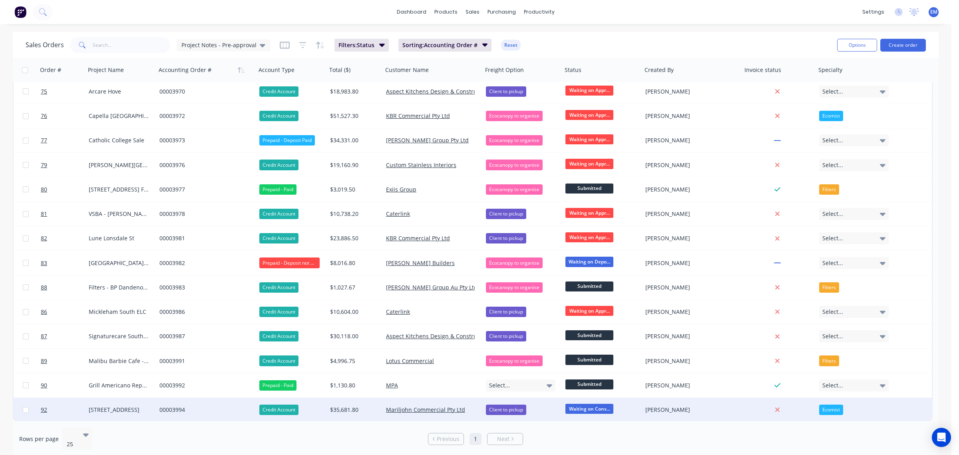
click at [161, 411] on div "00003994" at bounding box center [203, 409] width 89 height 8
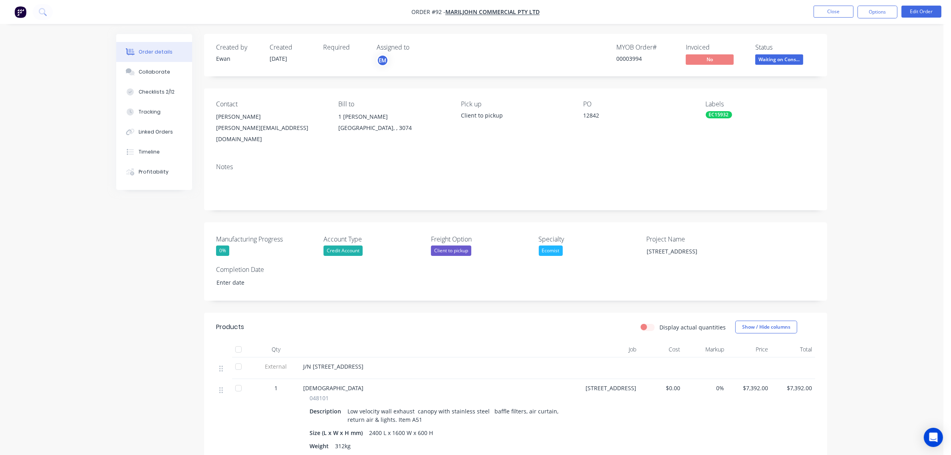
click at [332, 61] on div "Required" at bounding box center [345, 55] width 44 height 23
click at [924, 10] on button "Edit Order" at bounding box center [922, 12] width 40 height 12
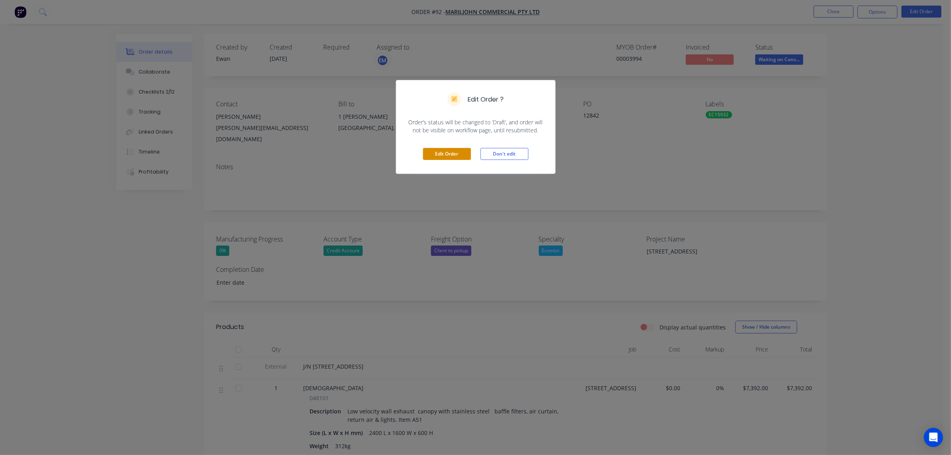
click at [434, 152] on button "Edit Order" at bounding box center [447, 154] width 48 height 12
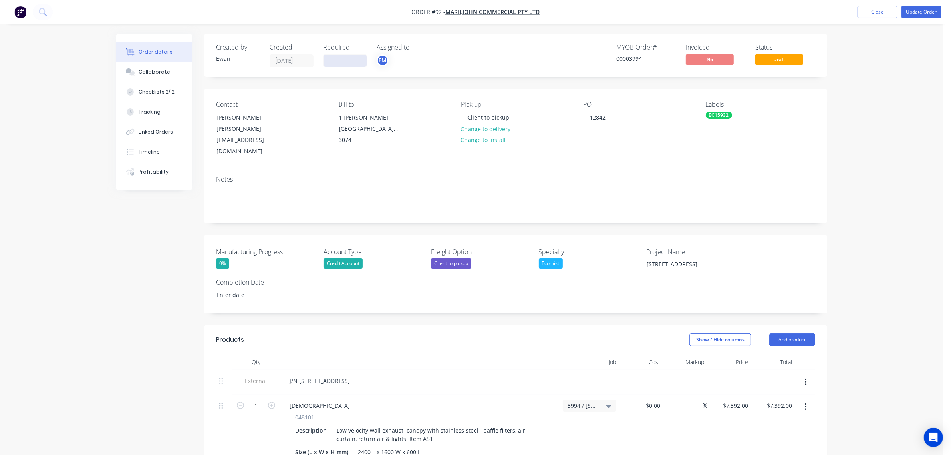
click at [348, 60] on input at bounding box center [345, 61] width 43 height 12
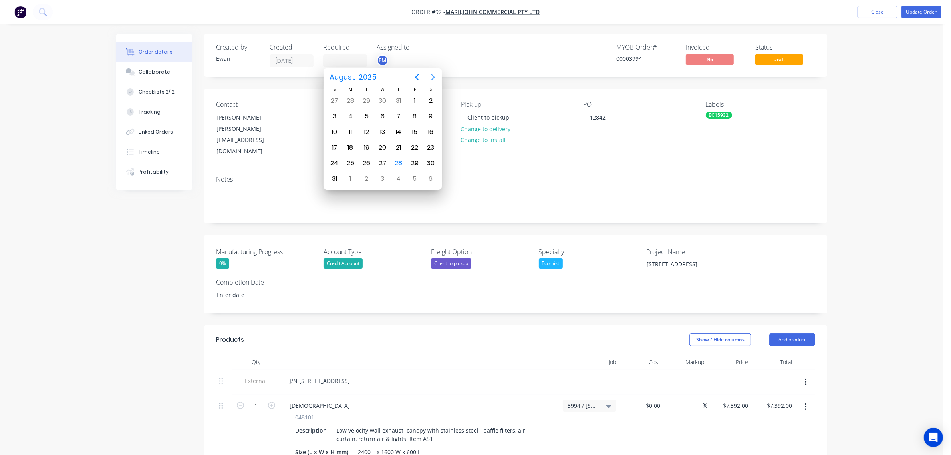
click at [434, 81] on icon "Next page" at bounding box center [433, 77] width 10 height 10
click at [415, 128] on div "14" at bounding box center [415, 132] width 12 height 12
type input "[DATE]"
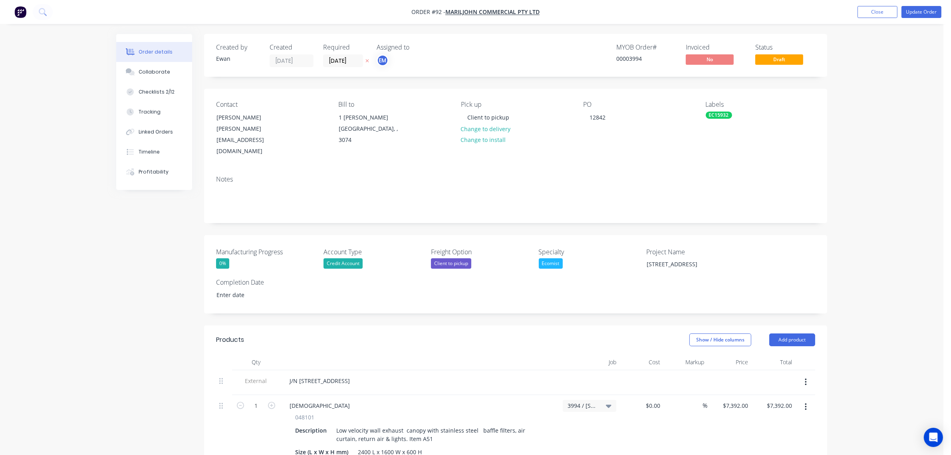
click at [415, 68] on div "Created by [PERSON_NAME] Created [DATE] Required [DATE] Assigned to EM MYOB Ord…" at bounding box center [515, 55] width 623 height 43
click at [239, 289] on input at bounding box center [260, 295] width 99 height 12
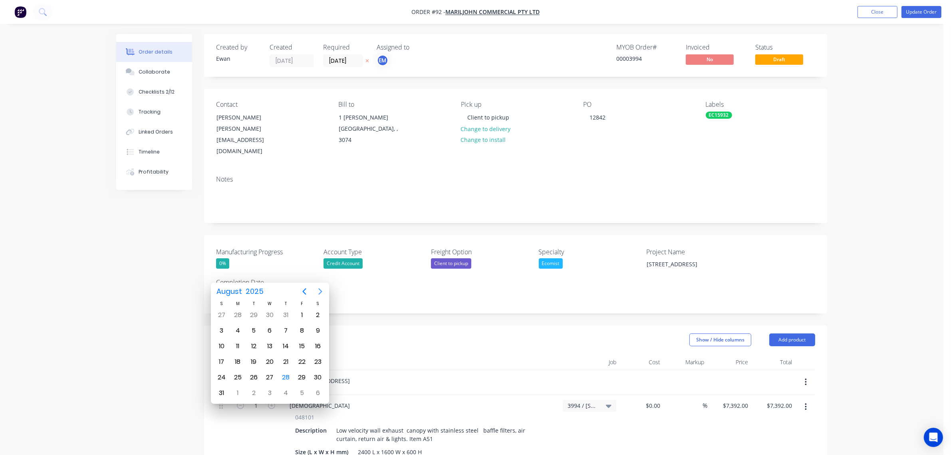
click at [320, 288] on icon "Next page" at bounding box center [321, 291] width 10 height 10
click at [296, 344] on div "14" at bounding box center [302, 346] width 12 height 12
type input "[DATE]"
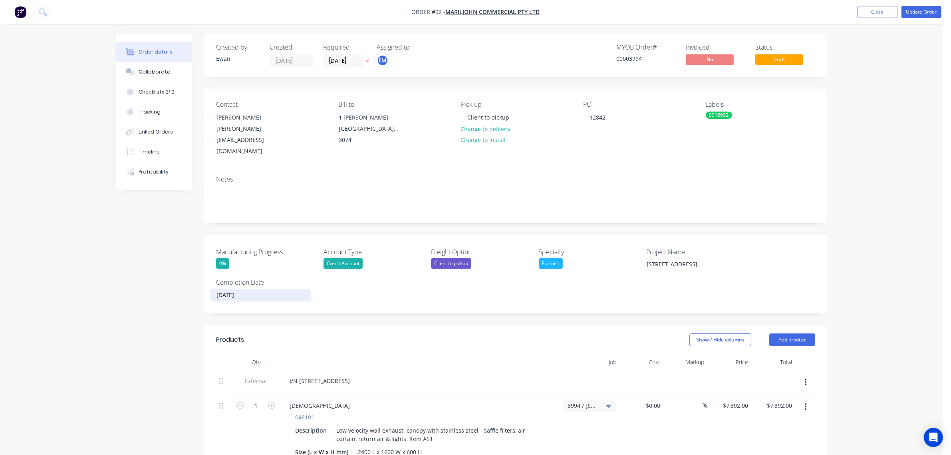
click at [918, 12] on button "Update Order" at bounding box center [922, 12] width 40 height 12
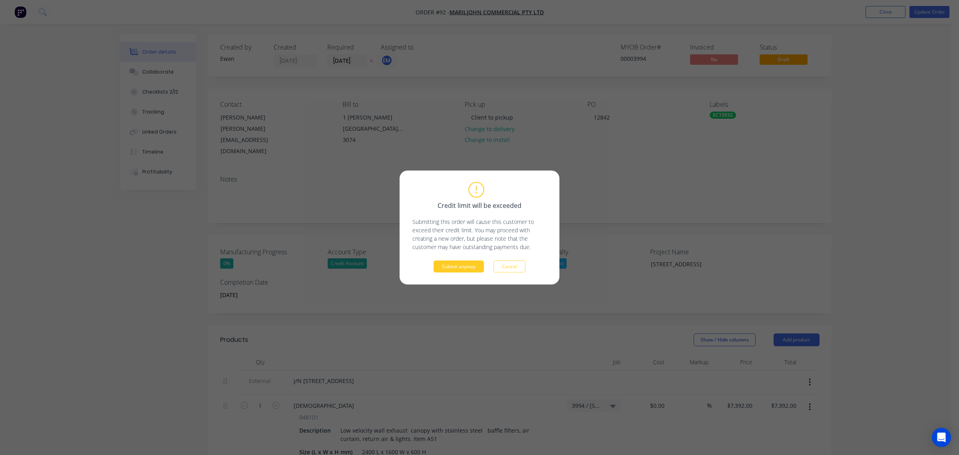
click at [472, 264] on button "Submit anyway" at bounding box center [458, 266] width 50 height 12
